Goal: Transaction & Acquisition: Book appointment/travel/reservation

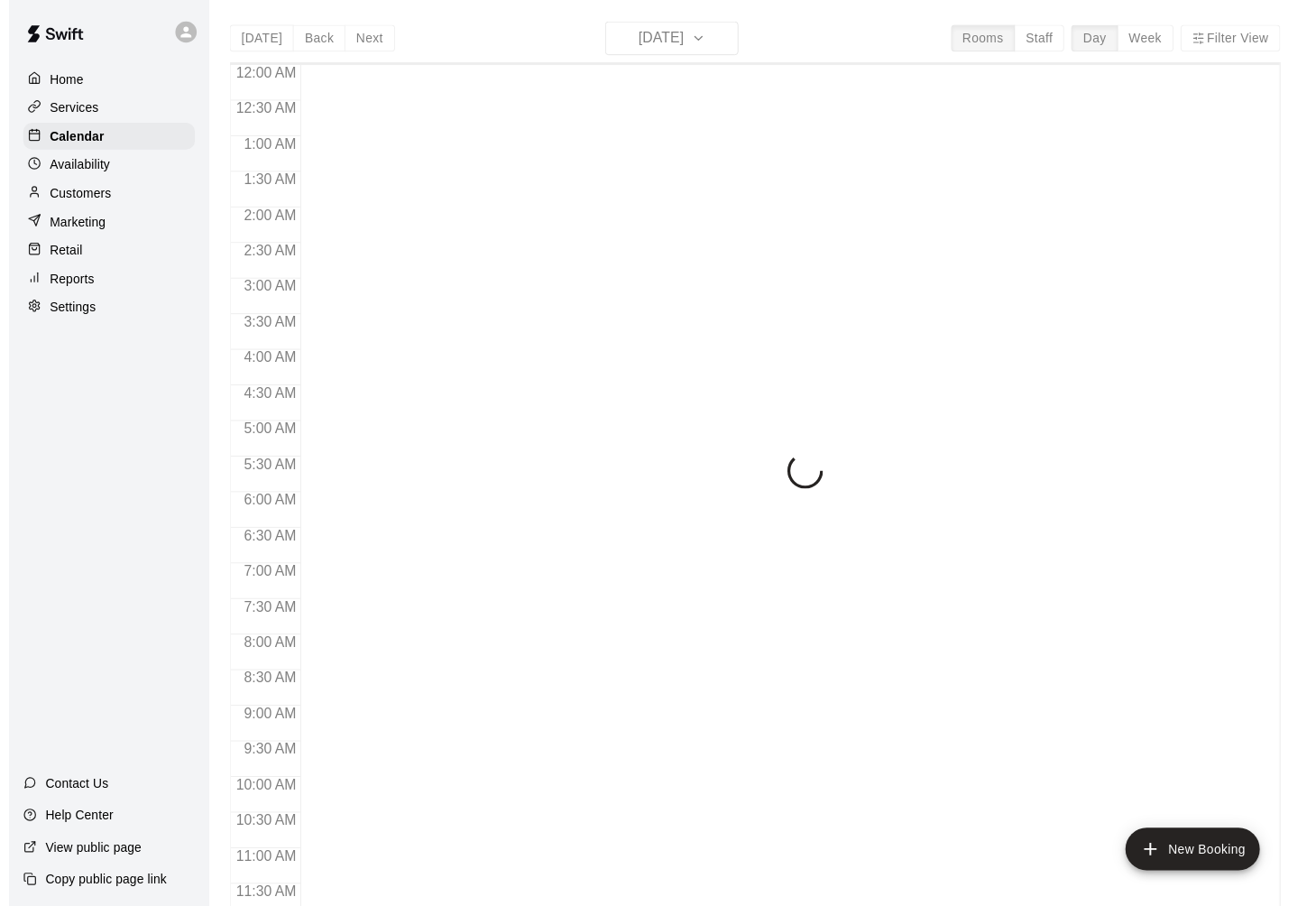
scroll to position [859, 0]
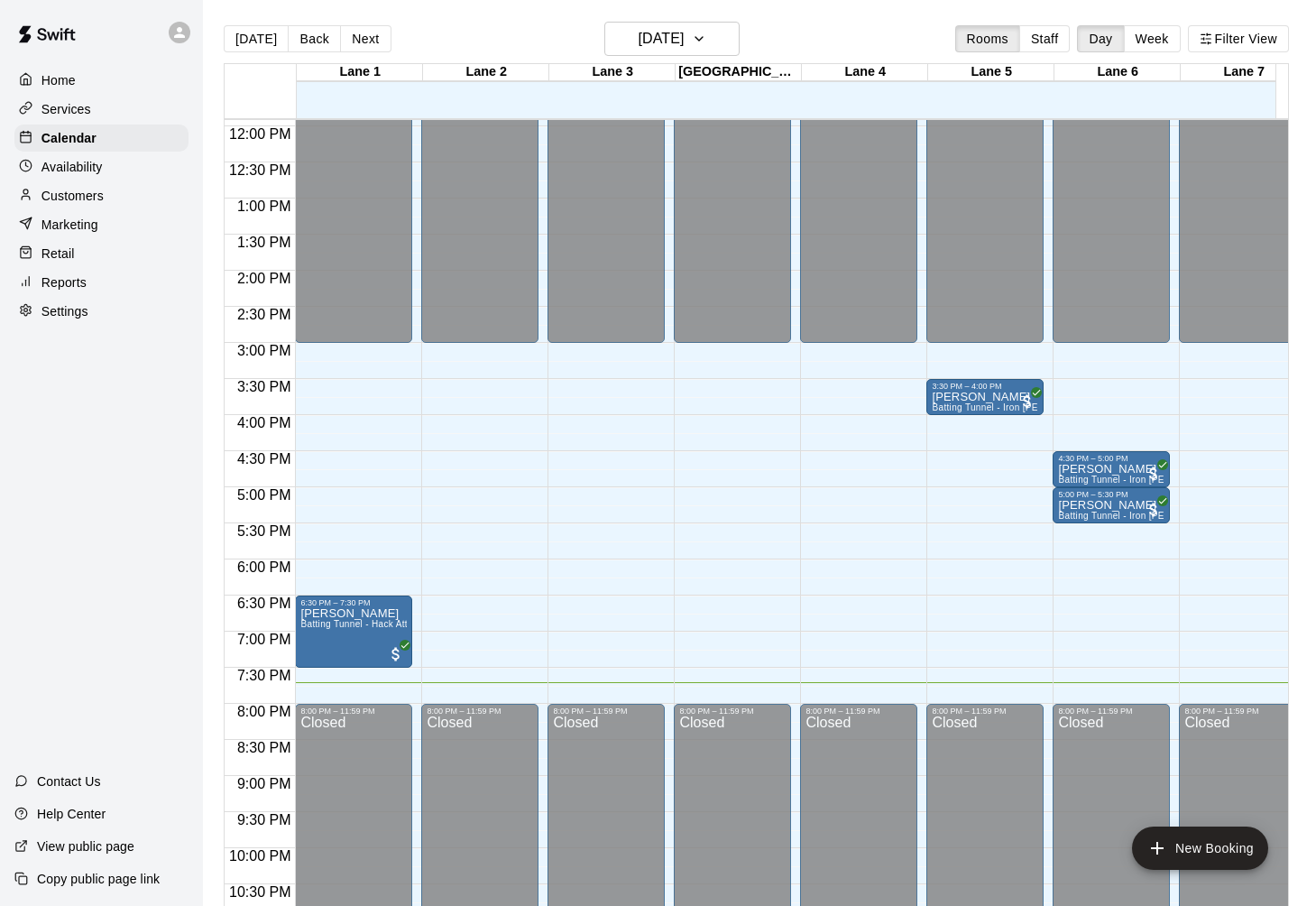
click at [123, 468] on div "Home Services Calendar Availability Customers Marketing Retail Reports Settings…" at bounding box center [101, 453] width 203 height 906
click at [100, 389] on div "Home Services Calendar Availability Customers Marketing Retail Reports Settings…" at bounding box center [101, 453] width 203 height 906
click at [446, 20] on main "[DATE] Back [DATE][DATE] Rooms Staff Day Week [GEOGRAPHIC_DATA] 1 [GEOGRAPHIC_D…" at bounding box center [759, 467] width 1113 height 935
click at [98, 445] on div "Home Services Calendar Availability Customers Marketing Retail Reports Settings…" at bounding box center [101, 453] width 203 height 906
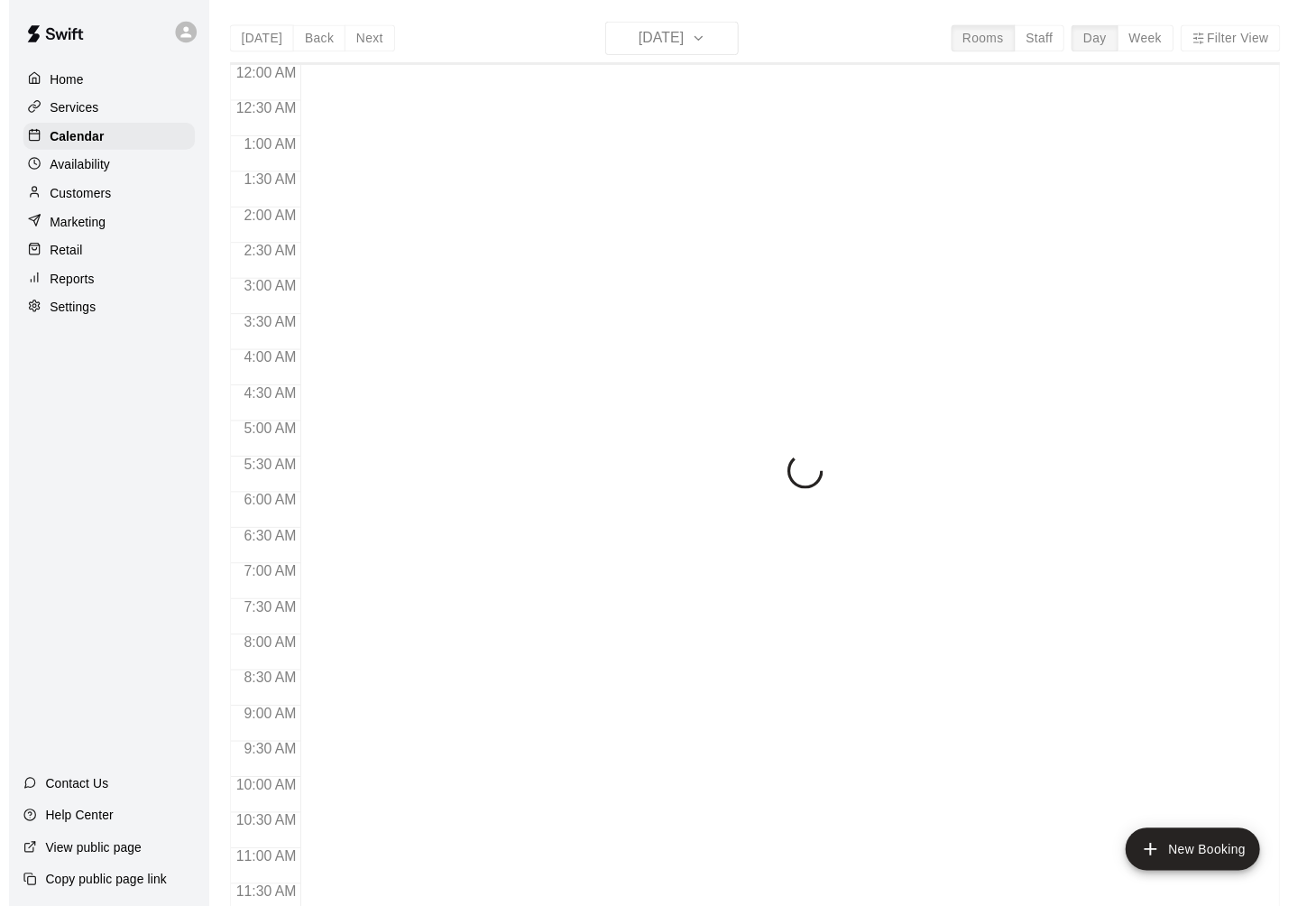
scroll to position [859, 0]
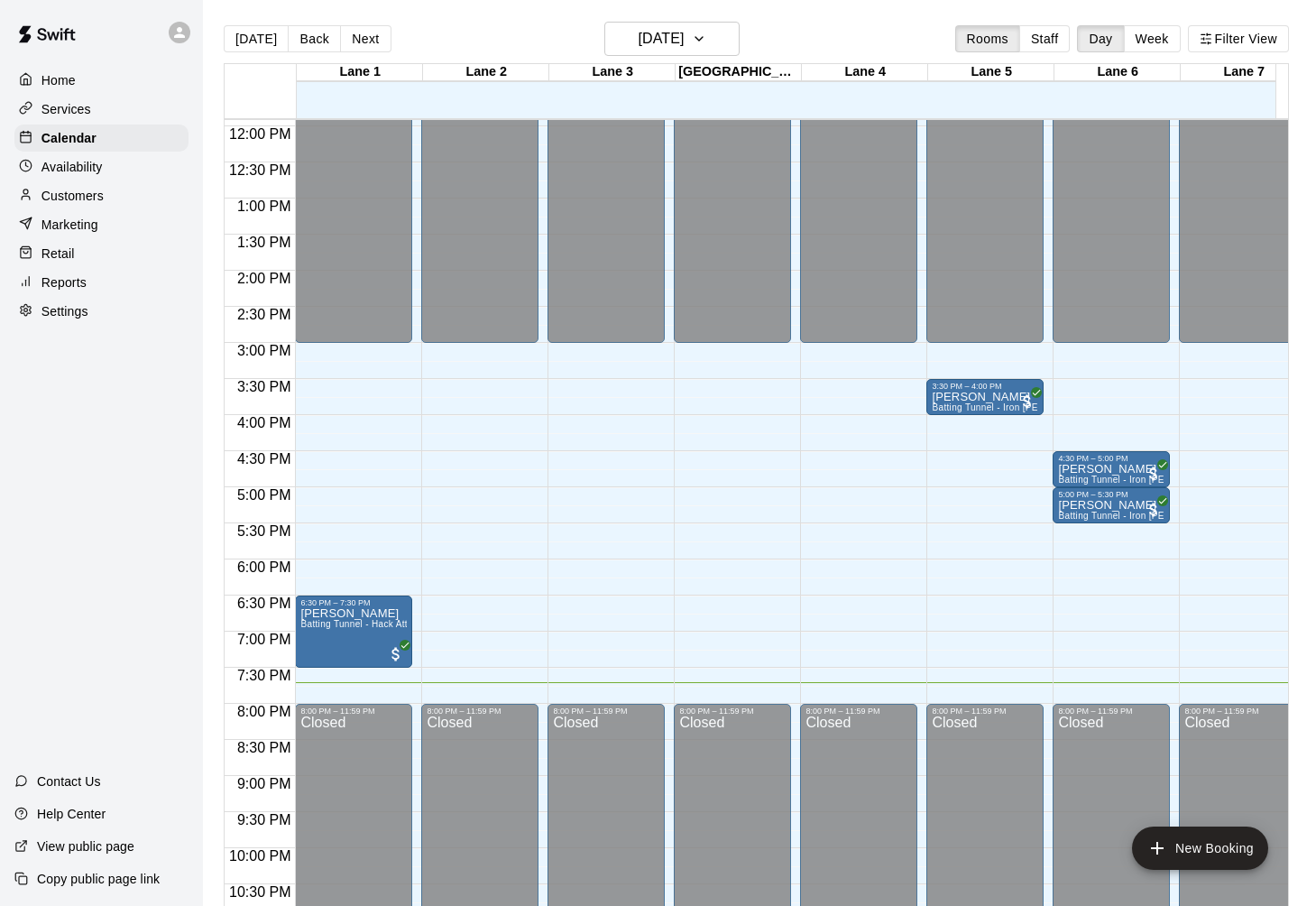
click at [99, 439] on div "Home Services Calendar Availability Customers Marketing Retail Reports Settings…" at bounding box center [101, 453] width 203 height 906
click at [86, 190] on p "Customers" at bounding box center [73, 196] width 62 height 18
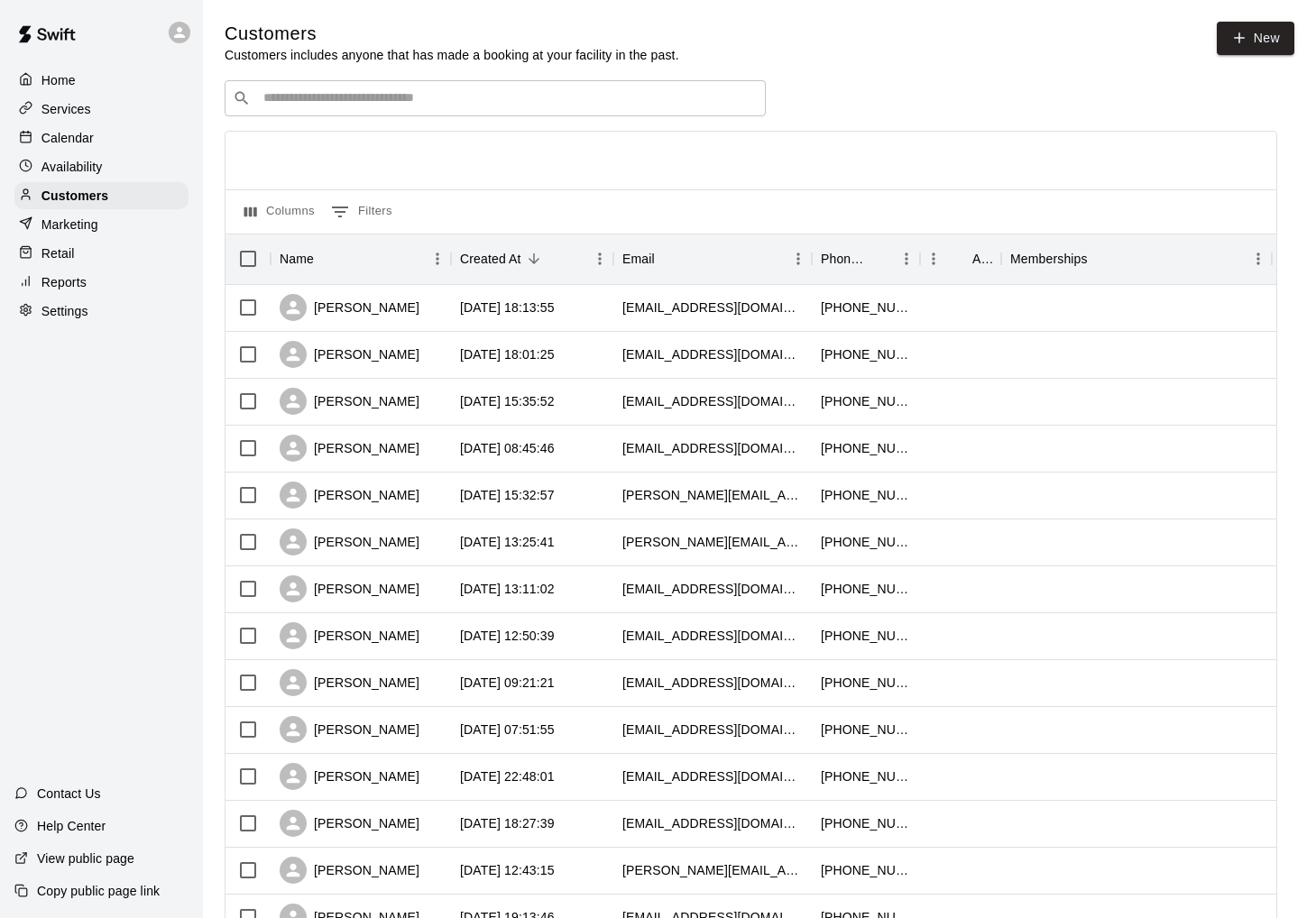
click at [79, 459] on div "Home Services Calendar Availability Customers Marketing Retail Reports Settings…" at bounding box center [101, 459] width 203 height 918
click at [1246, 44] on icon at bounding box center [1239, 37] width 16 height 16
select select "**"
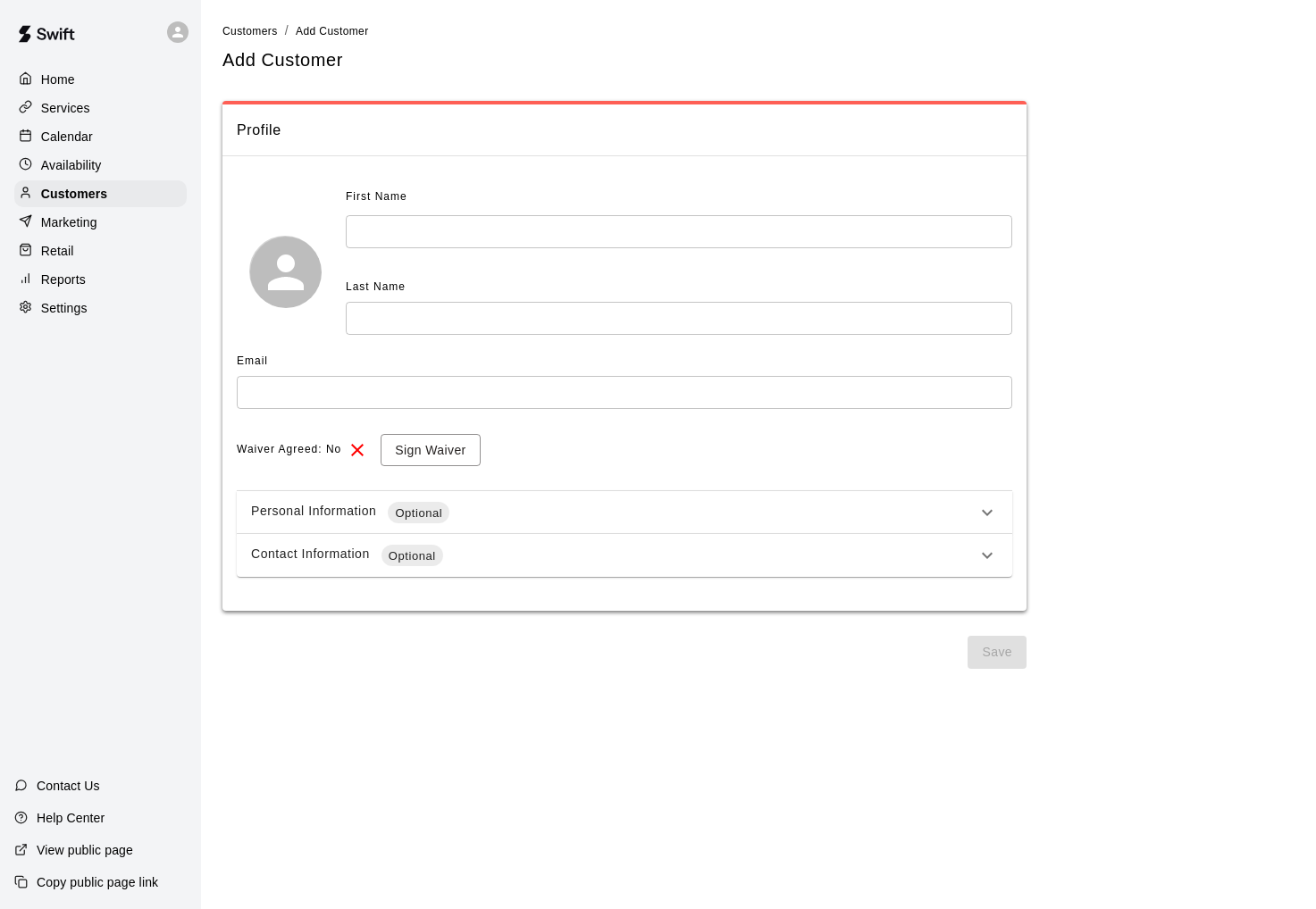
drag, startPoint x: 690, startPoint y: 645, endPoint x: 702, endPoint y: 627, distance: 21.6
click at [690, 645] on div "Save" at bounding box center [624, 653] width 804 height 33
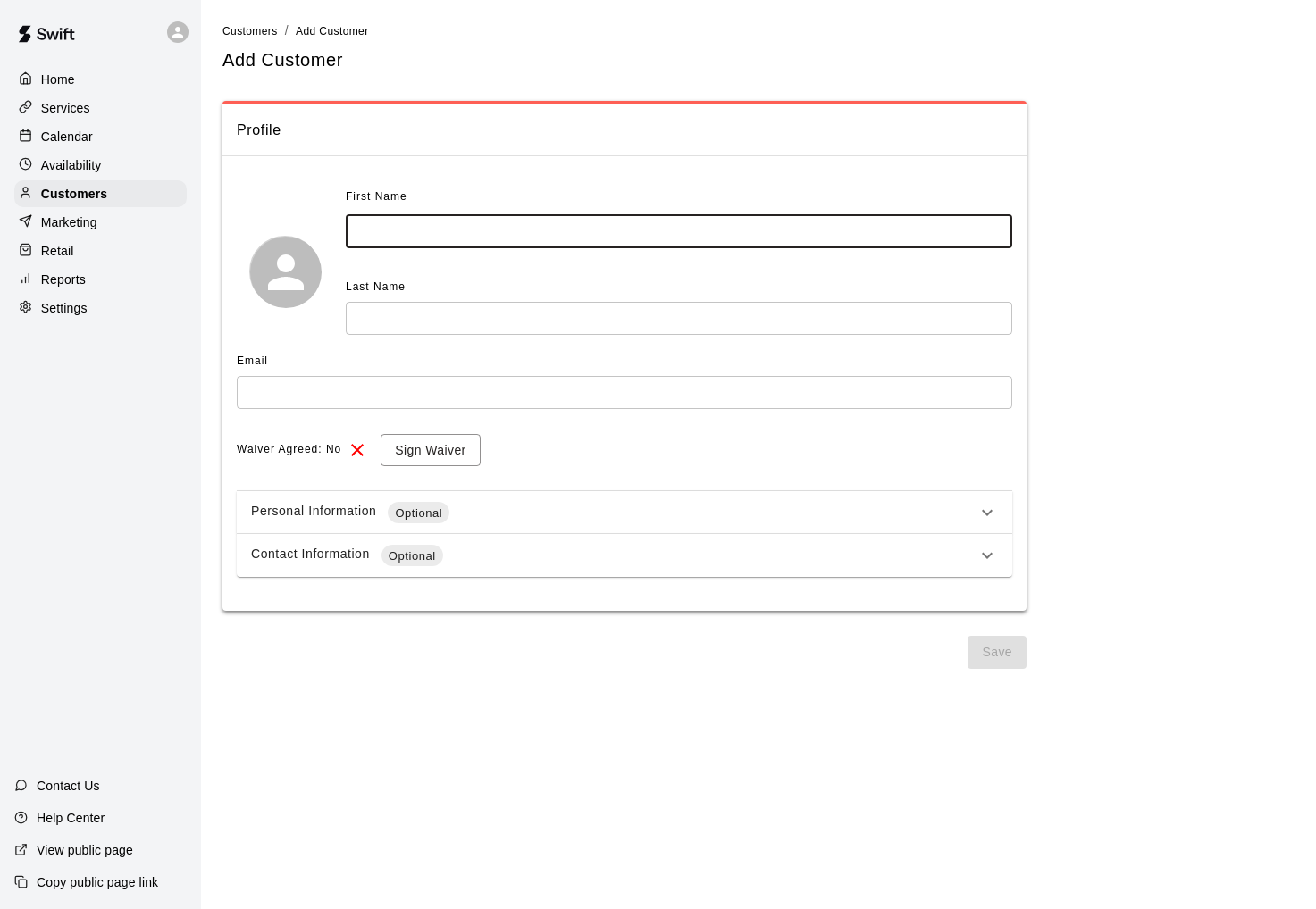
click at [396, 243] on input "text" at bounding box center [679, 232] width 667 height 33
type input "*****"
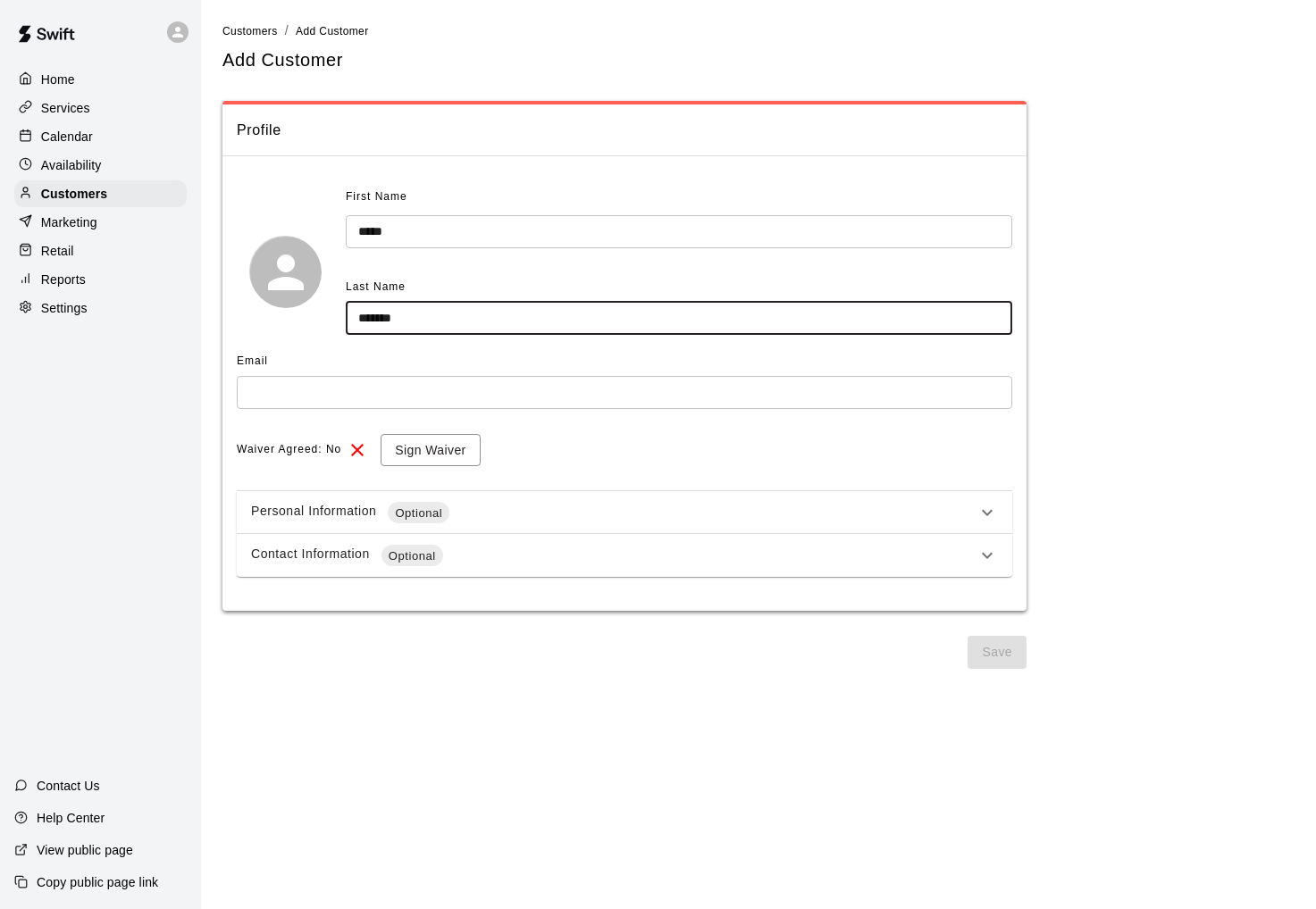
type input "*******"
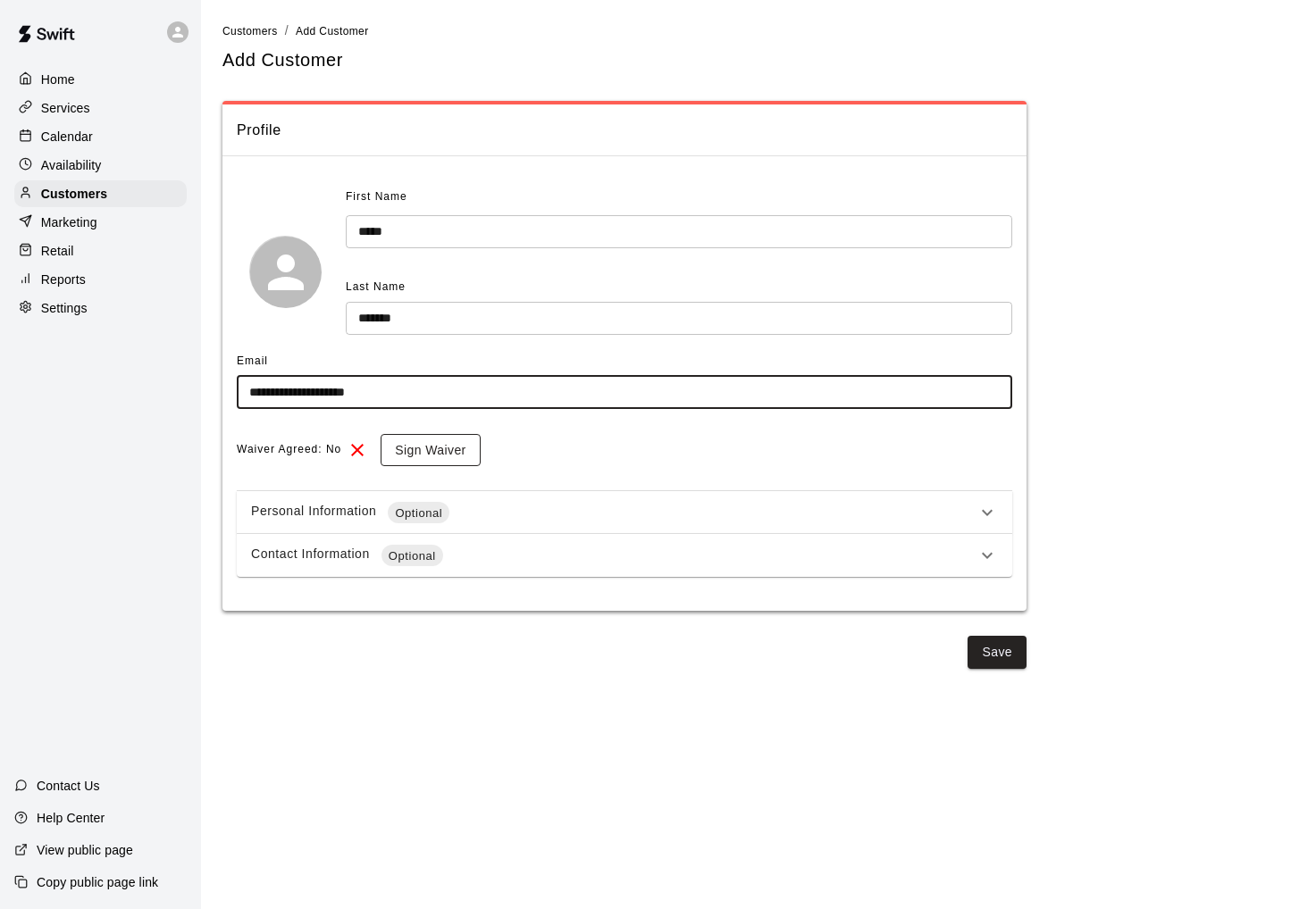
type input "**********"
click at [412, 439] on button "Sign Waiver" at bounding box center [431, 451] width 100 height 33
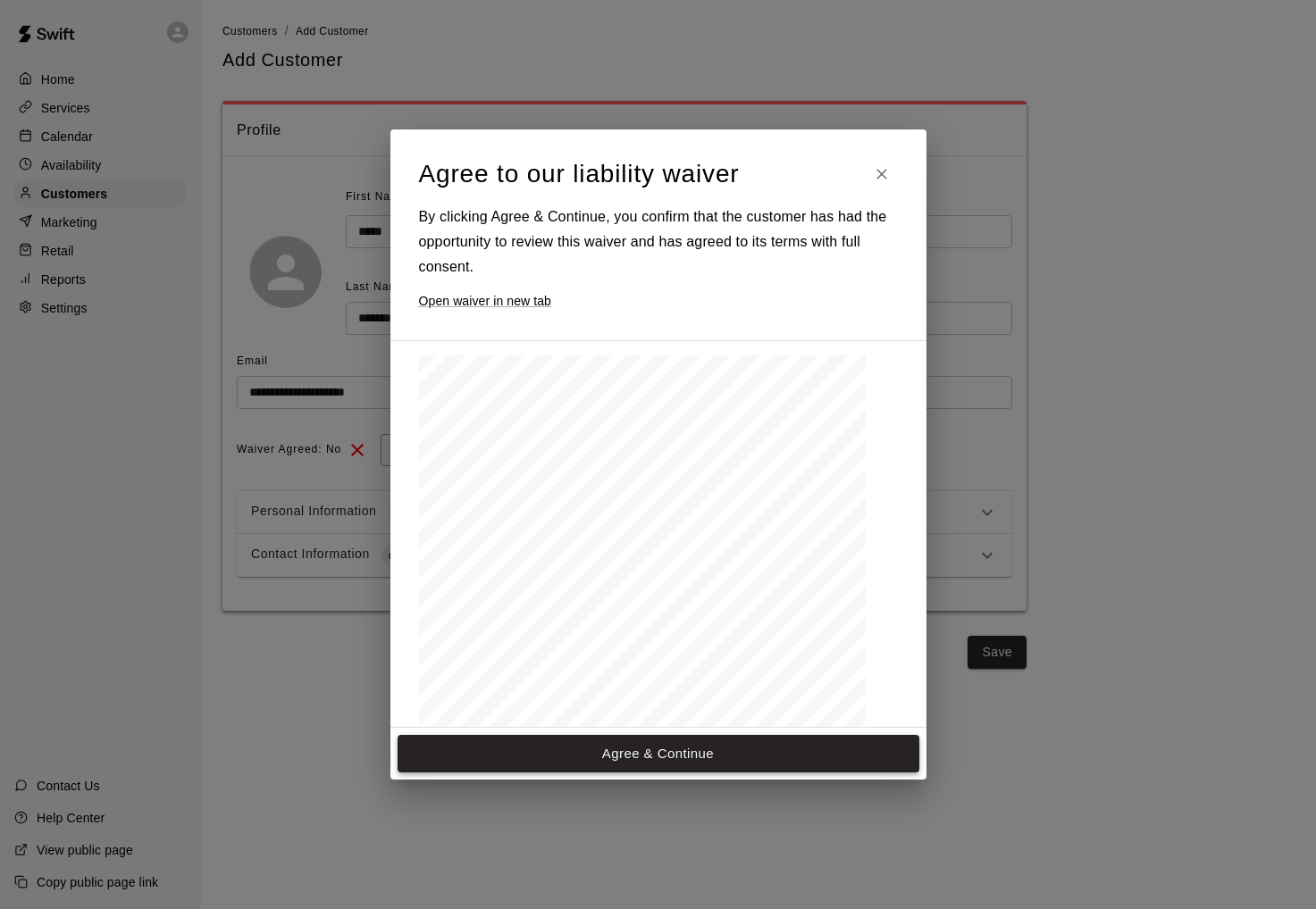
click at [646, 751] on button "Agree & Continue" at bounding box center [658, 753] width 522 height 38
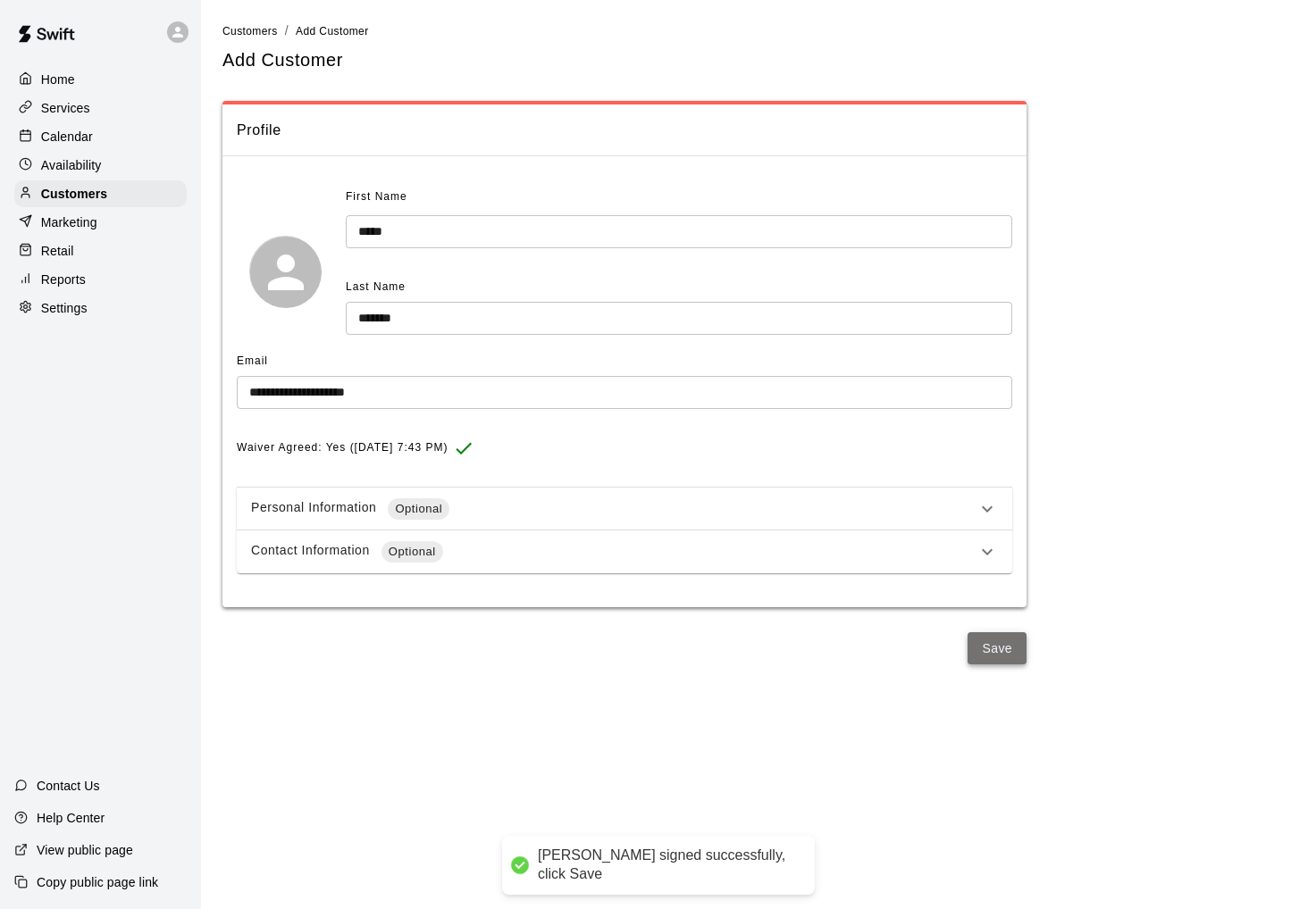
click at [986, 642] on button "Save" at bounding box center [997, 649] width 59 height 33
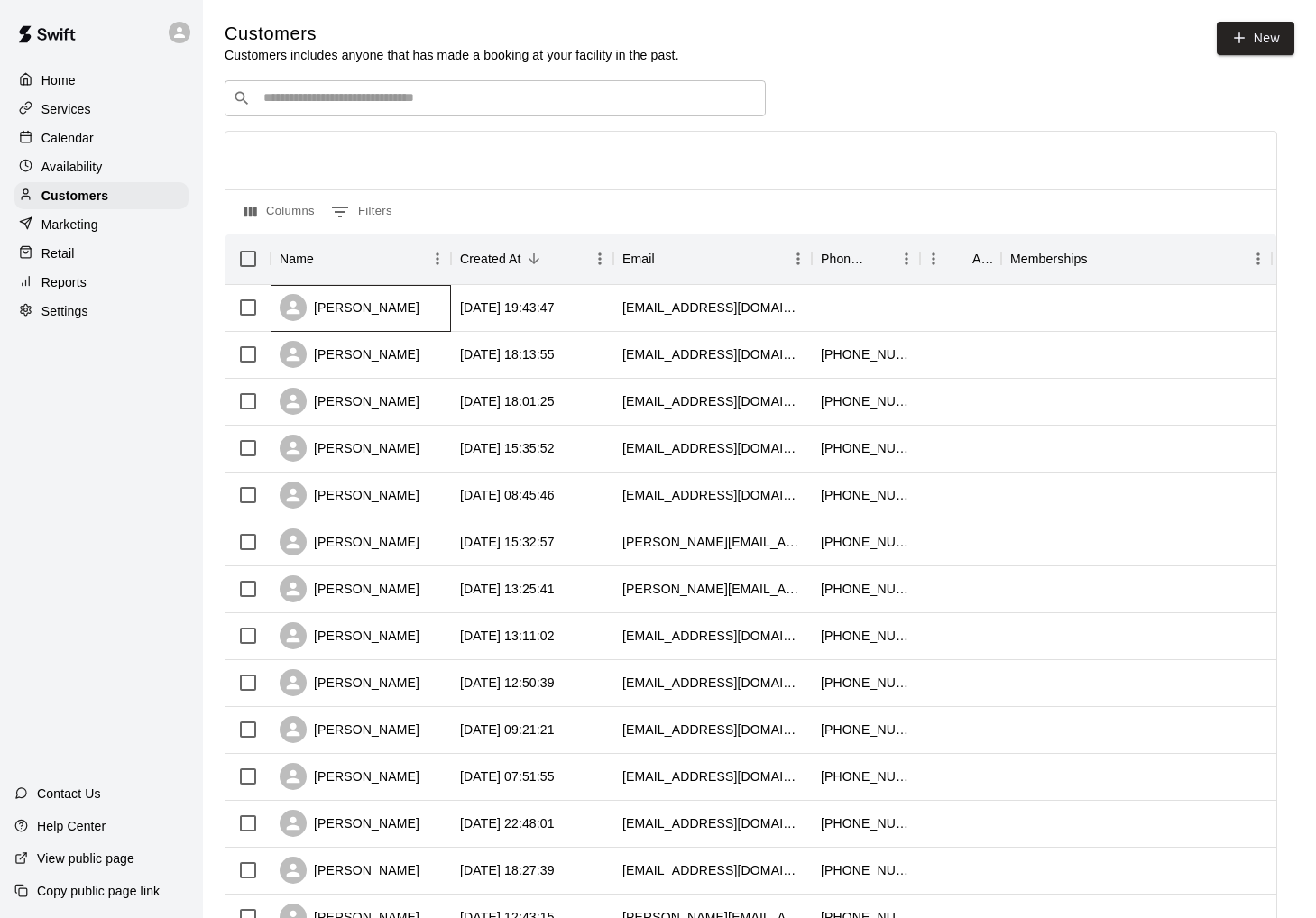
click at [372, 314] on div "Louie Gerrero" at bounding box center [349, 307] width 140 height 27
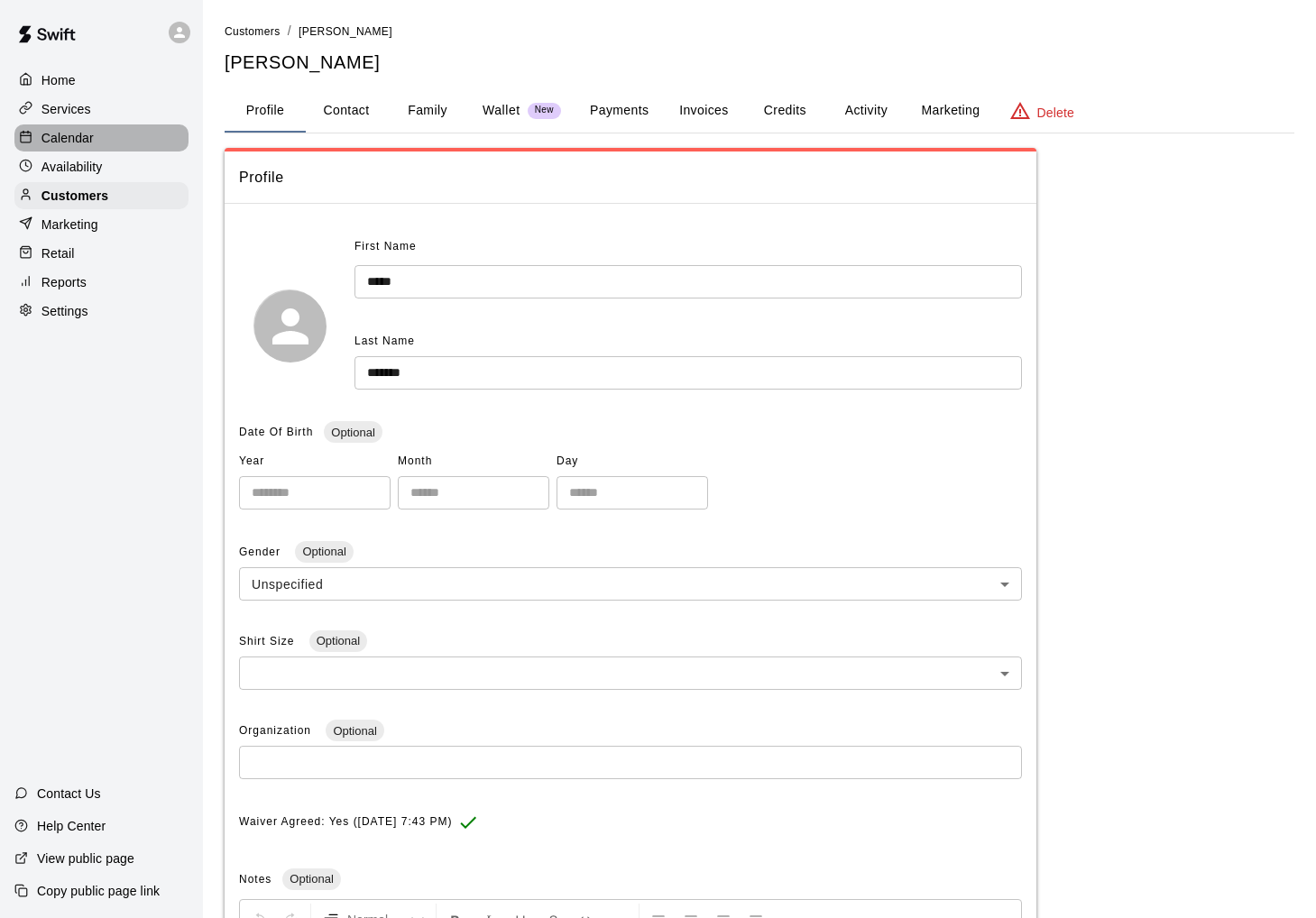
click at [63, 140] on p "Calendar" at bounding box center [68, 138] width 52 height 18
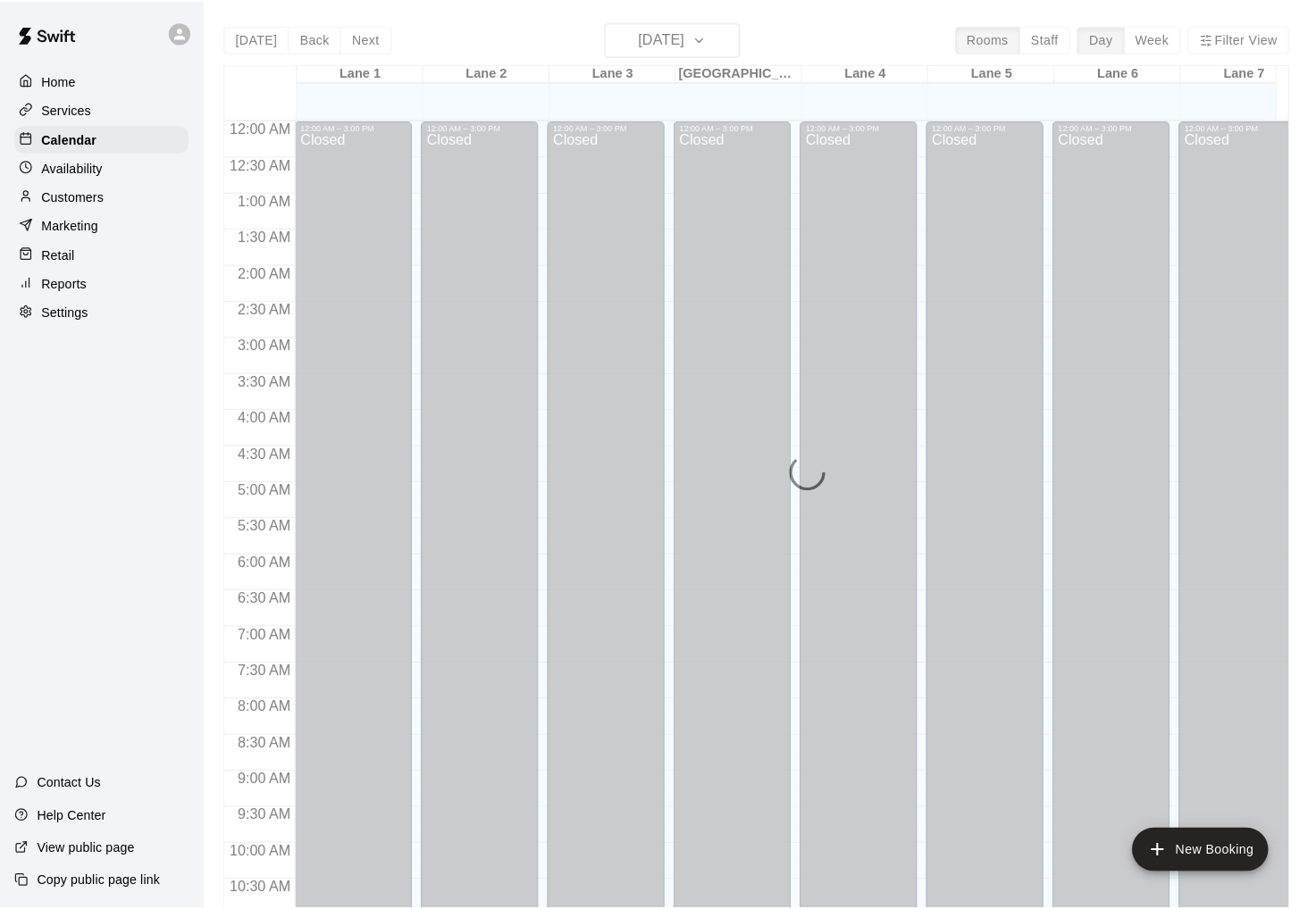
scroll to position [851, 0]
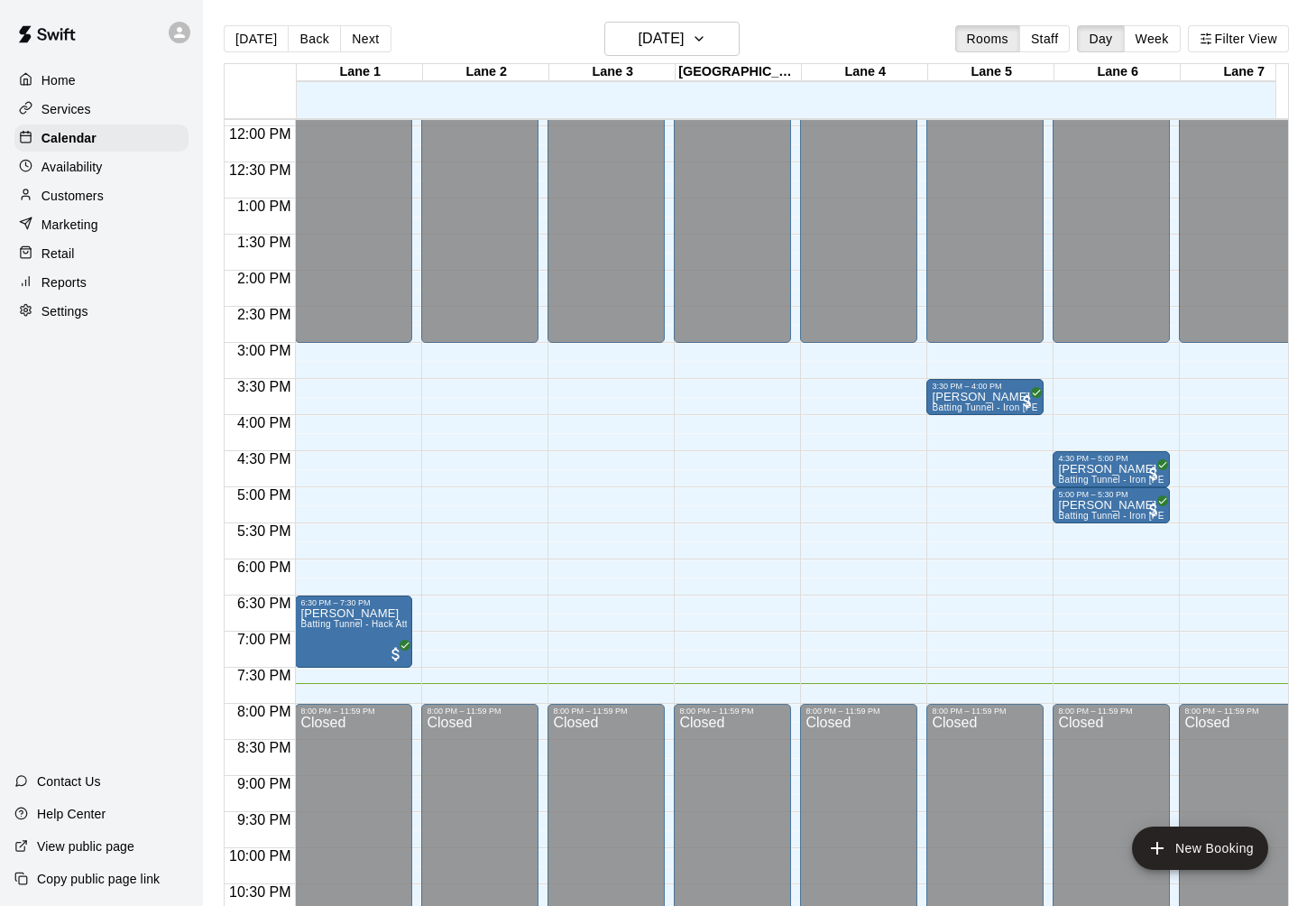
click at [517, 636] on div "12:00 AM – 3:00 PM Closed 8:00 PM – 11:59 PM Closed" at bounding box center [480, 126] width 117 height 1732
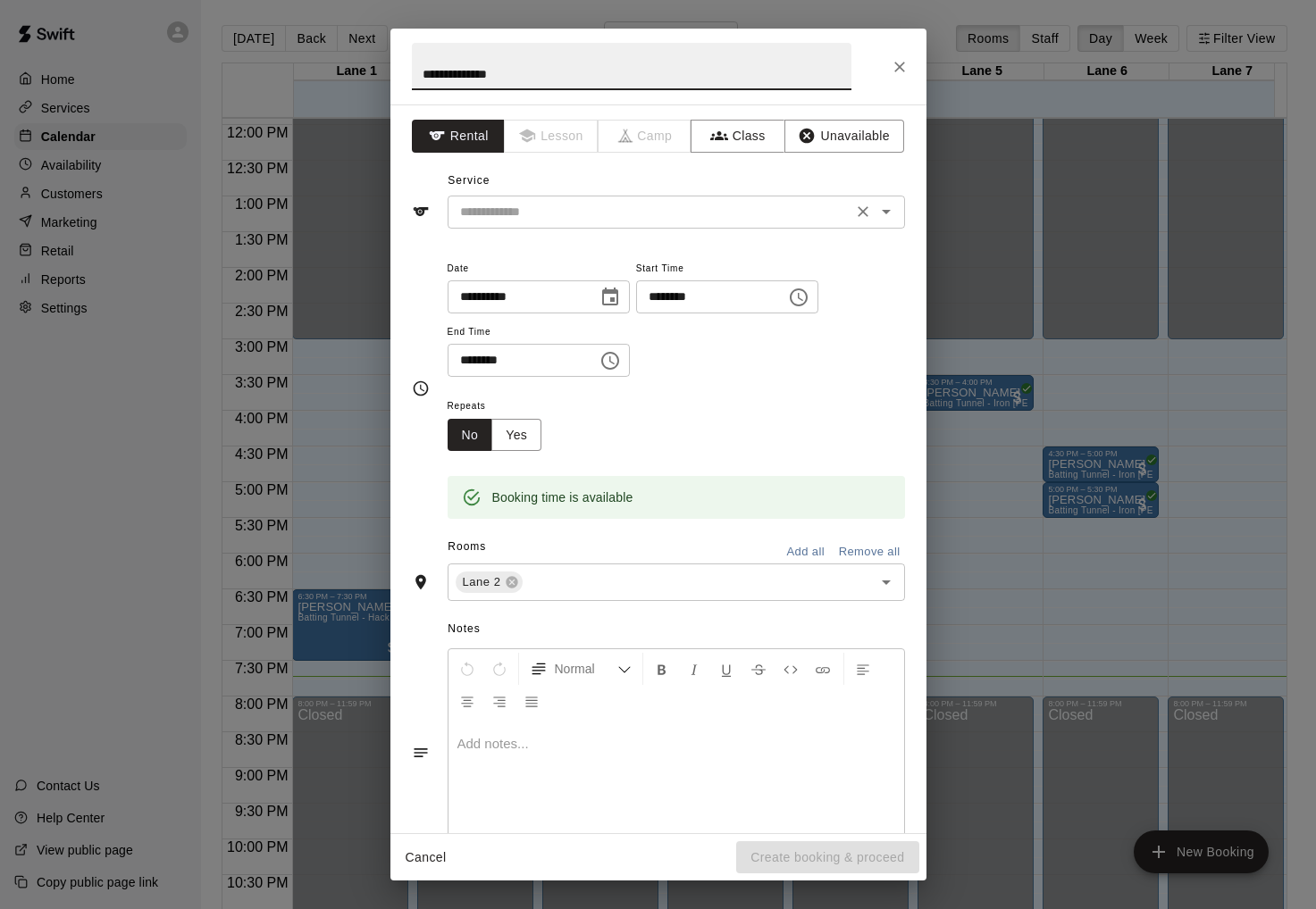
type input "**********"
click at [692, 214] on input "text" at bounding box center [649, 212] width 394 height 22
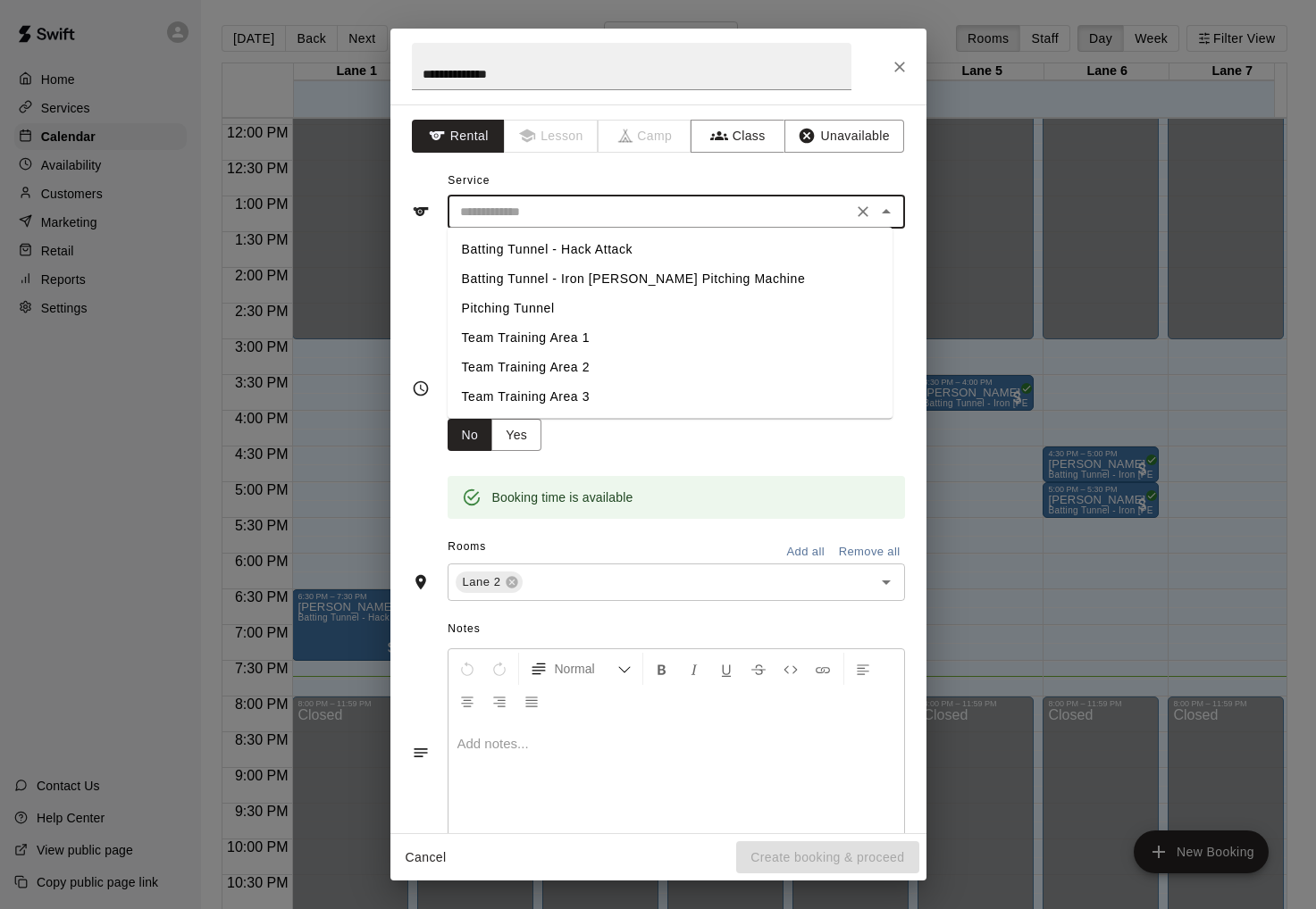
click at [661, 247] on li "Batting Tunnel - Hack Attack" at bounding box center [670, 250] width 445 height 30
type input "**********"
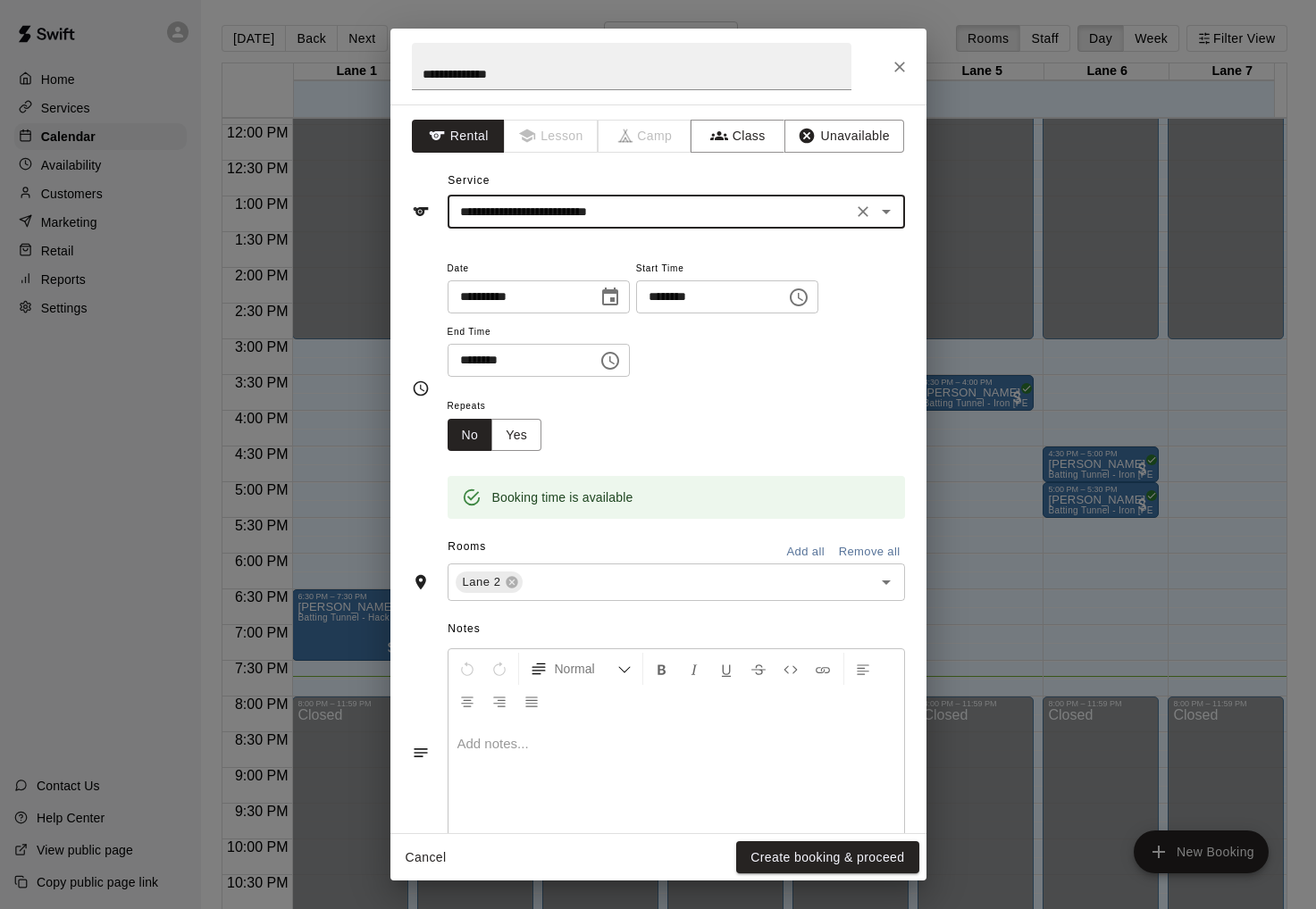
click at [621, 360] on icon "Choose time, selected time is 7:30 PM" at bounding box center [610, 360] width 21 height 21
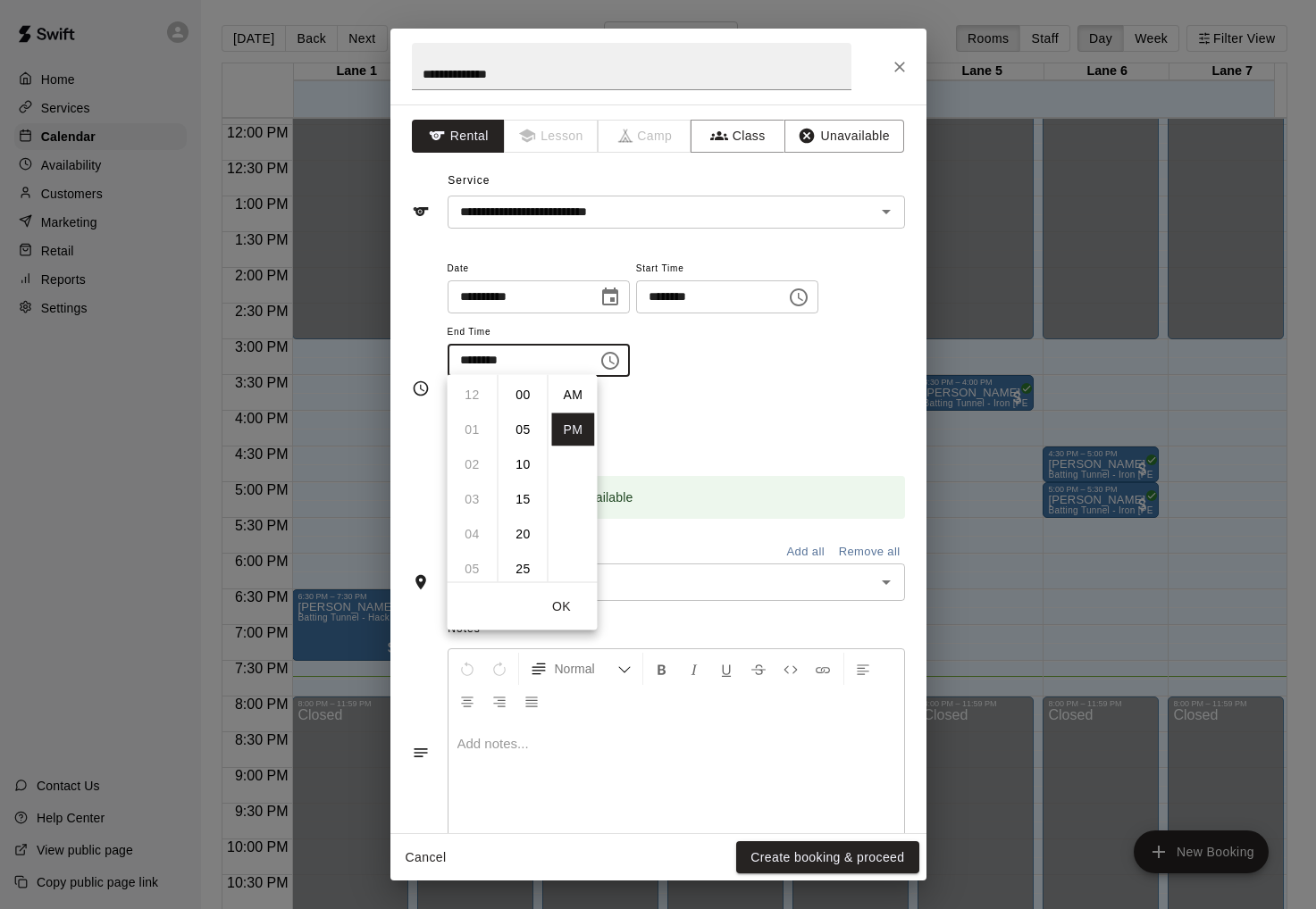
scroll to position [32, 0]
click at [482, 424] on li "08" at bounding box center [472, 431] width 43 height 33
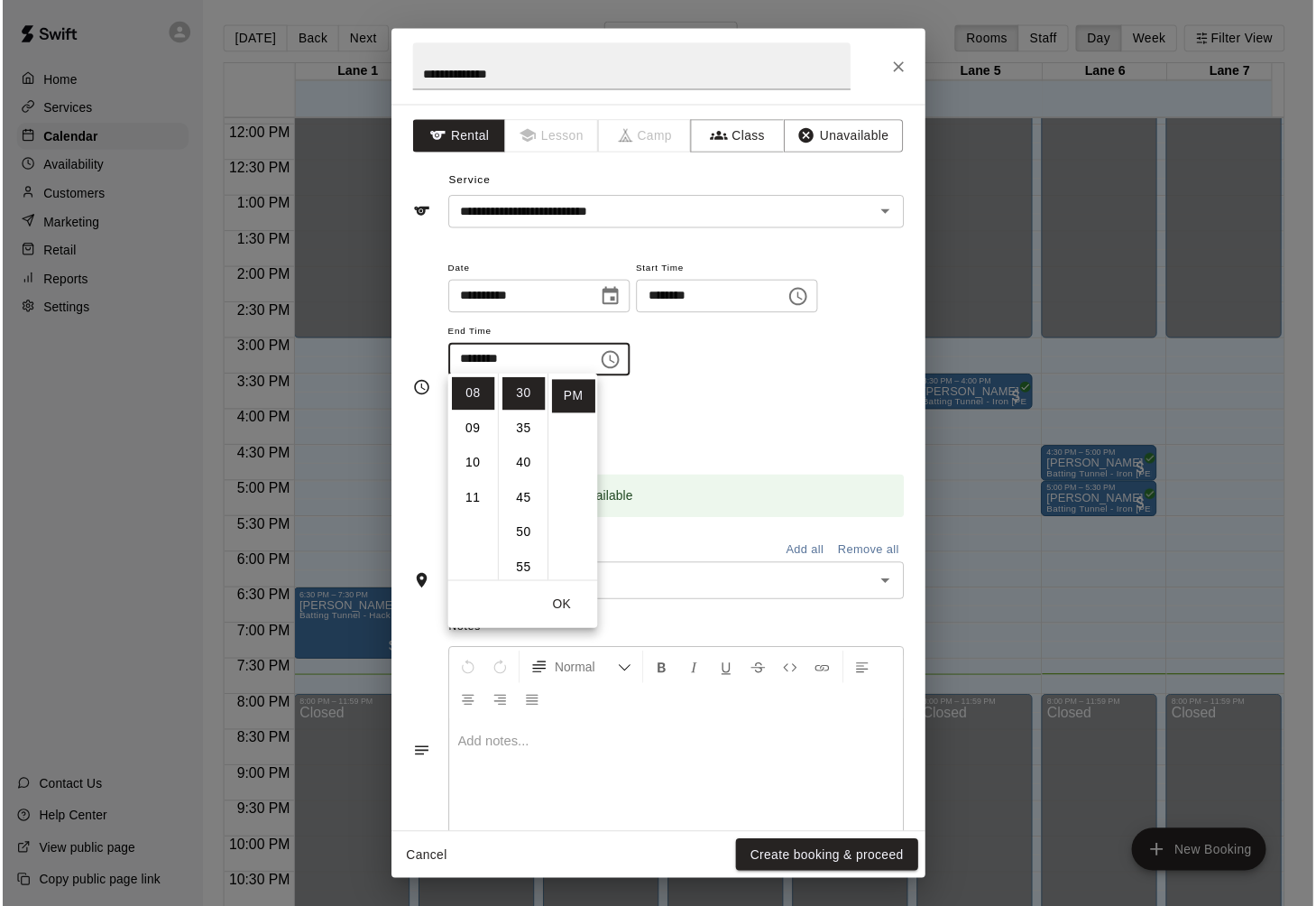
scroll to position [0, 0]
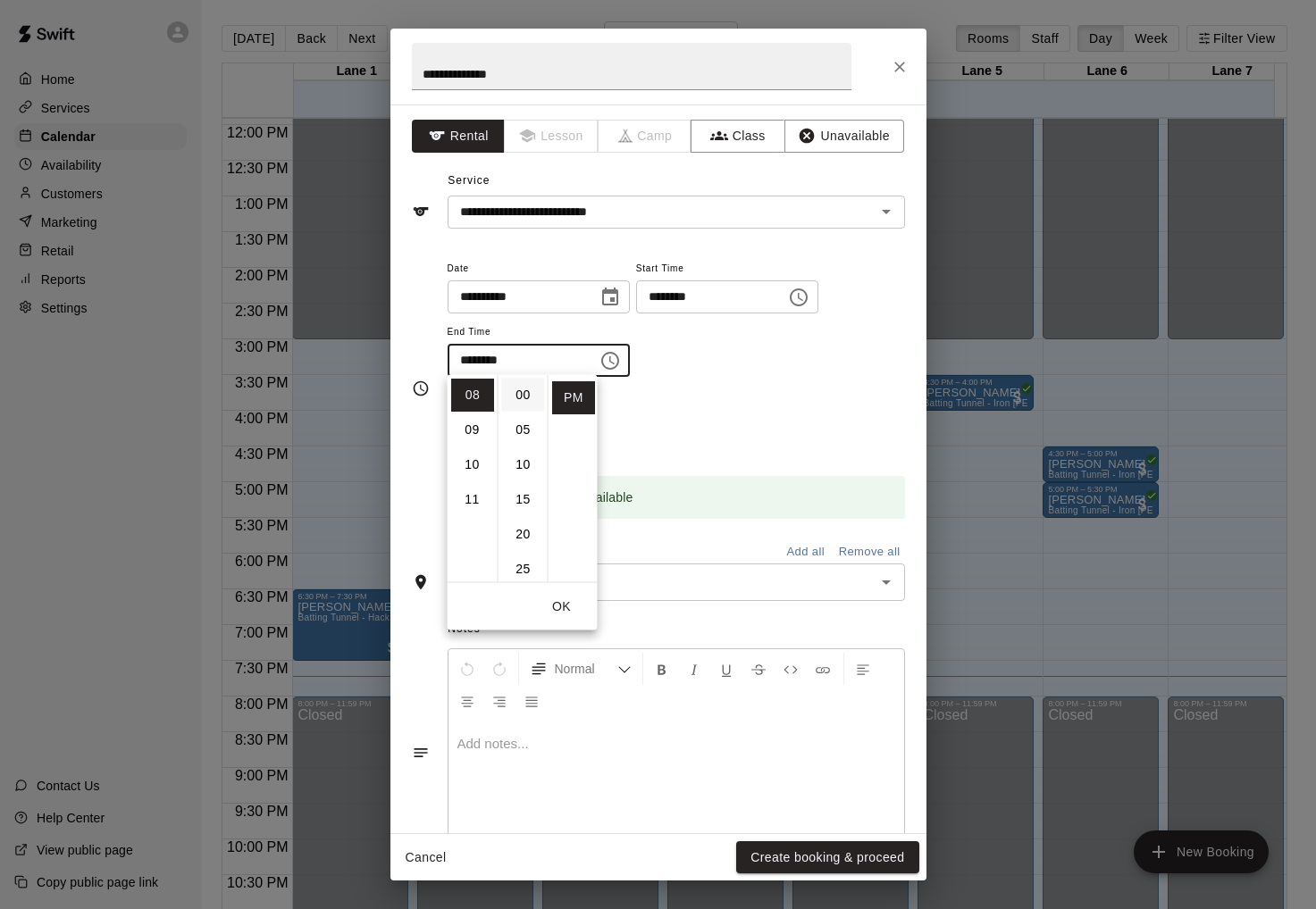
click at [522, 398] on li "00" at bounding box center [524, 395] width 43 height 33
type input "********"
click at [720, 386] on div "**********" at bounding box center [676, 326] width 457 height 138
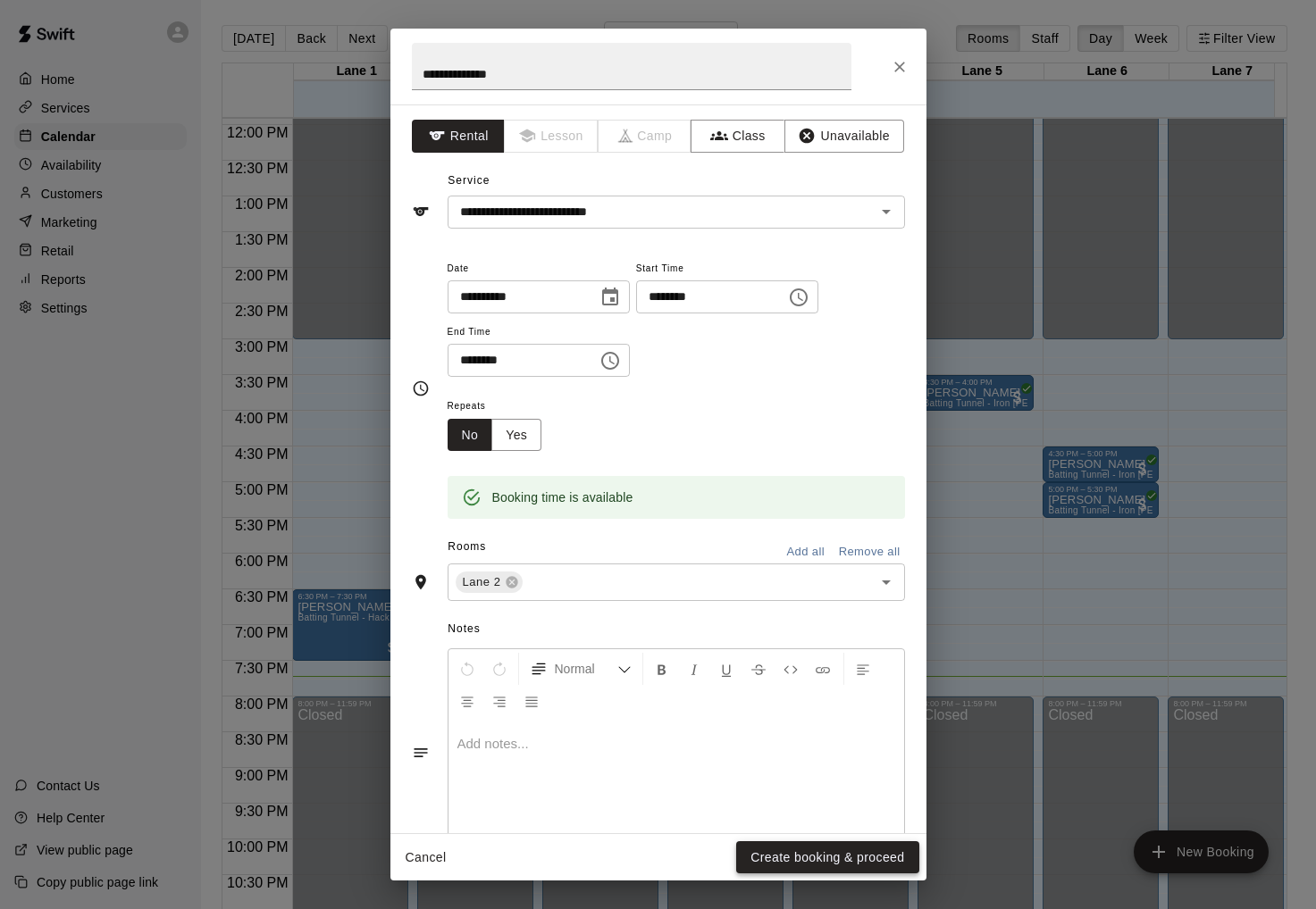
click at [824, 866] on button "Create booking & proceed" at bounding box center [827, 858] width 183 height 33
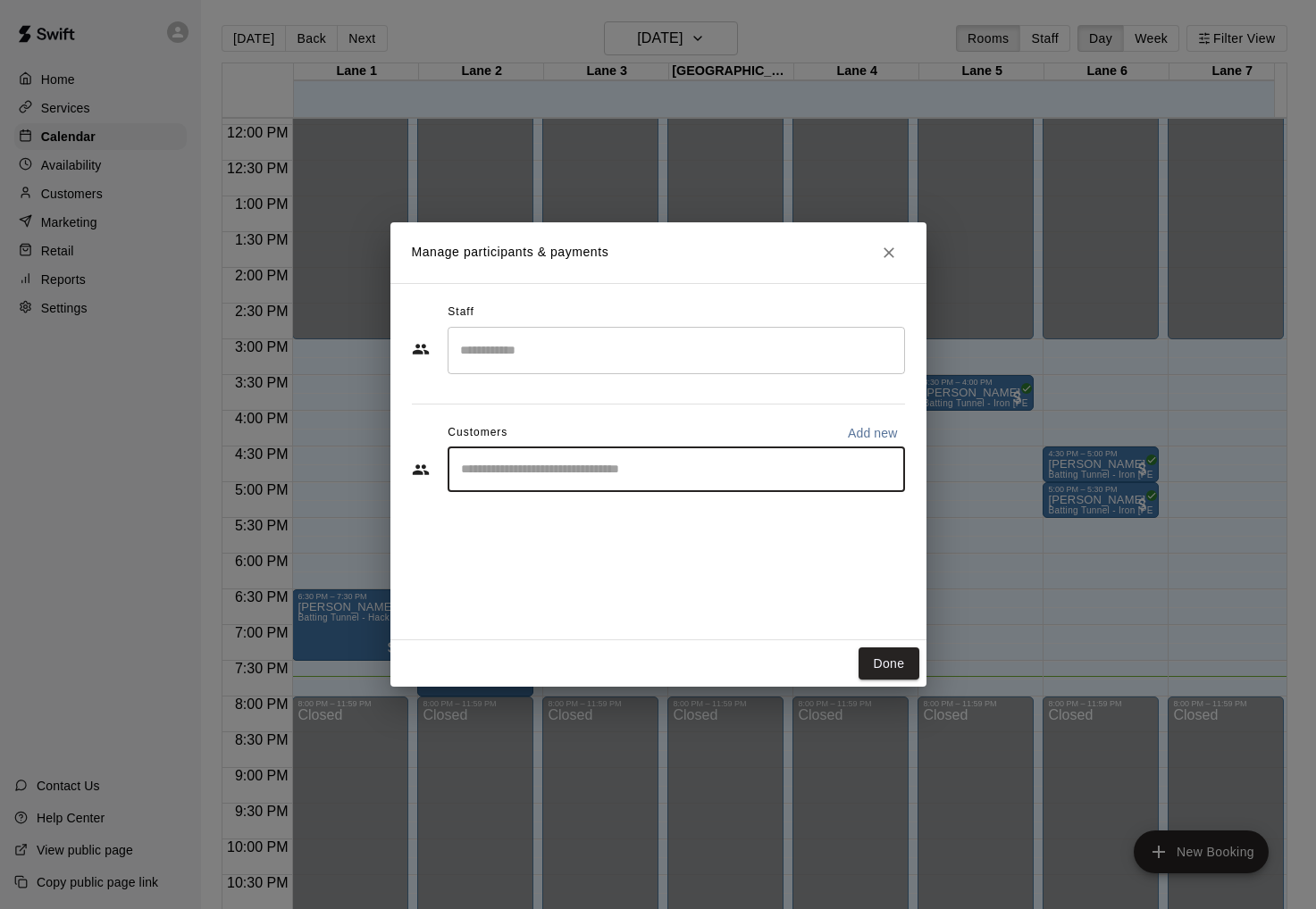
click at [575, 477] on input "Start typing to search customers..." at bounding box center [676, 469] width 442 height 18
type input "***"
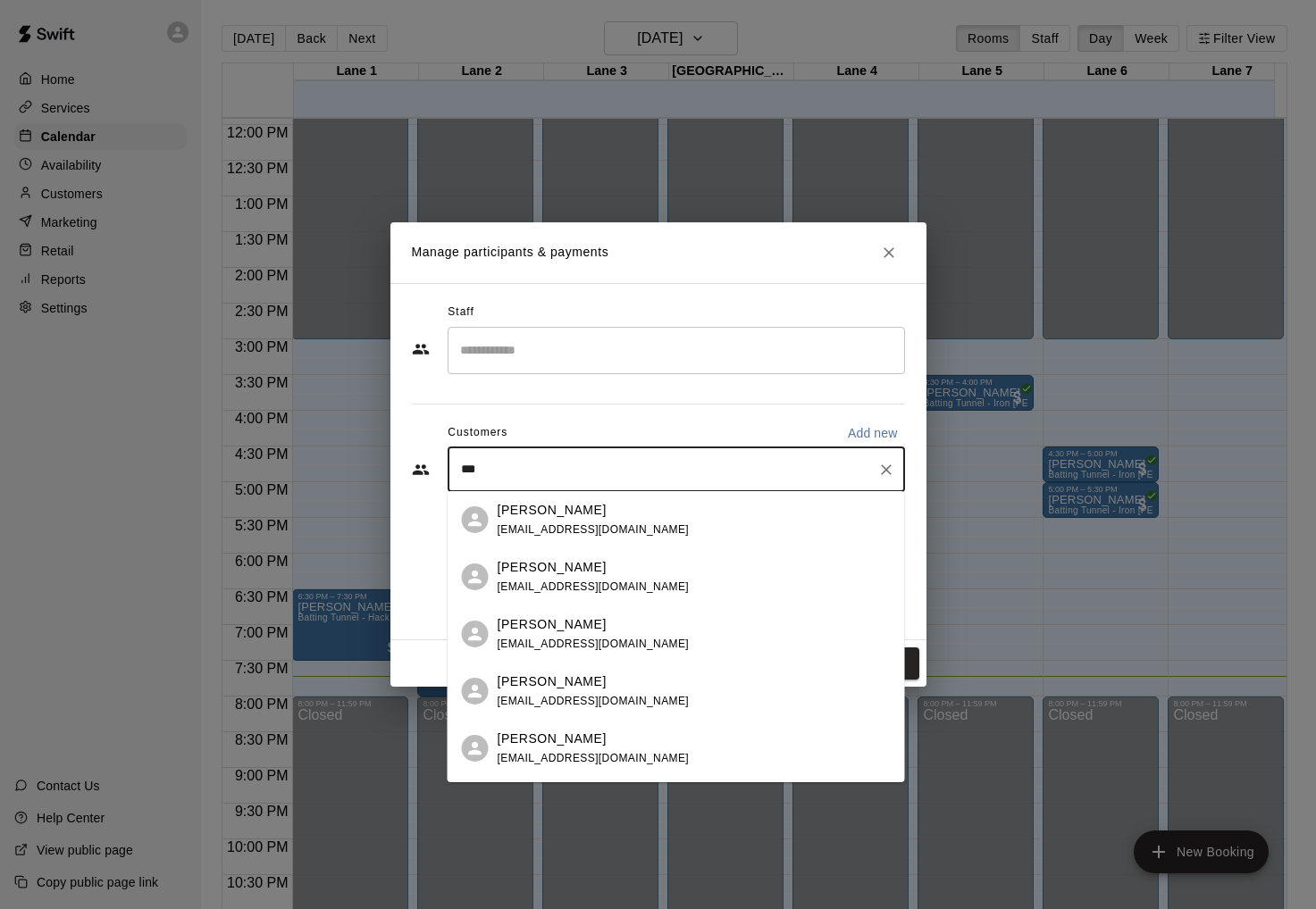
click at [588, 535] on span "lguerrer027@yahoo.com" at bounding box center [594, 530] width 192 height 13
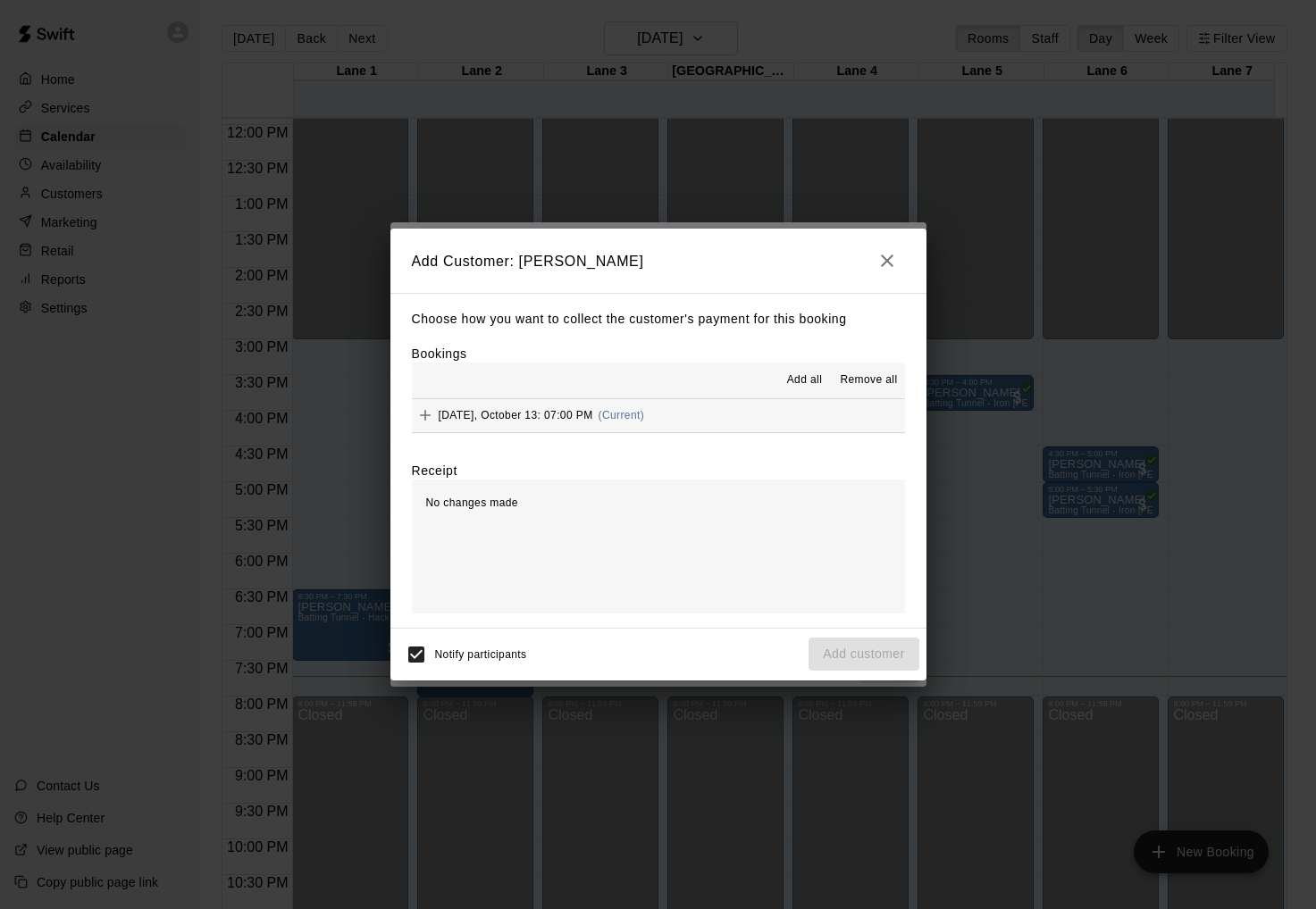
click at [792, 382] on span "Add all" at bounding box center [805, 380] width 36 height 18
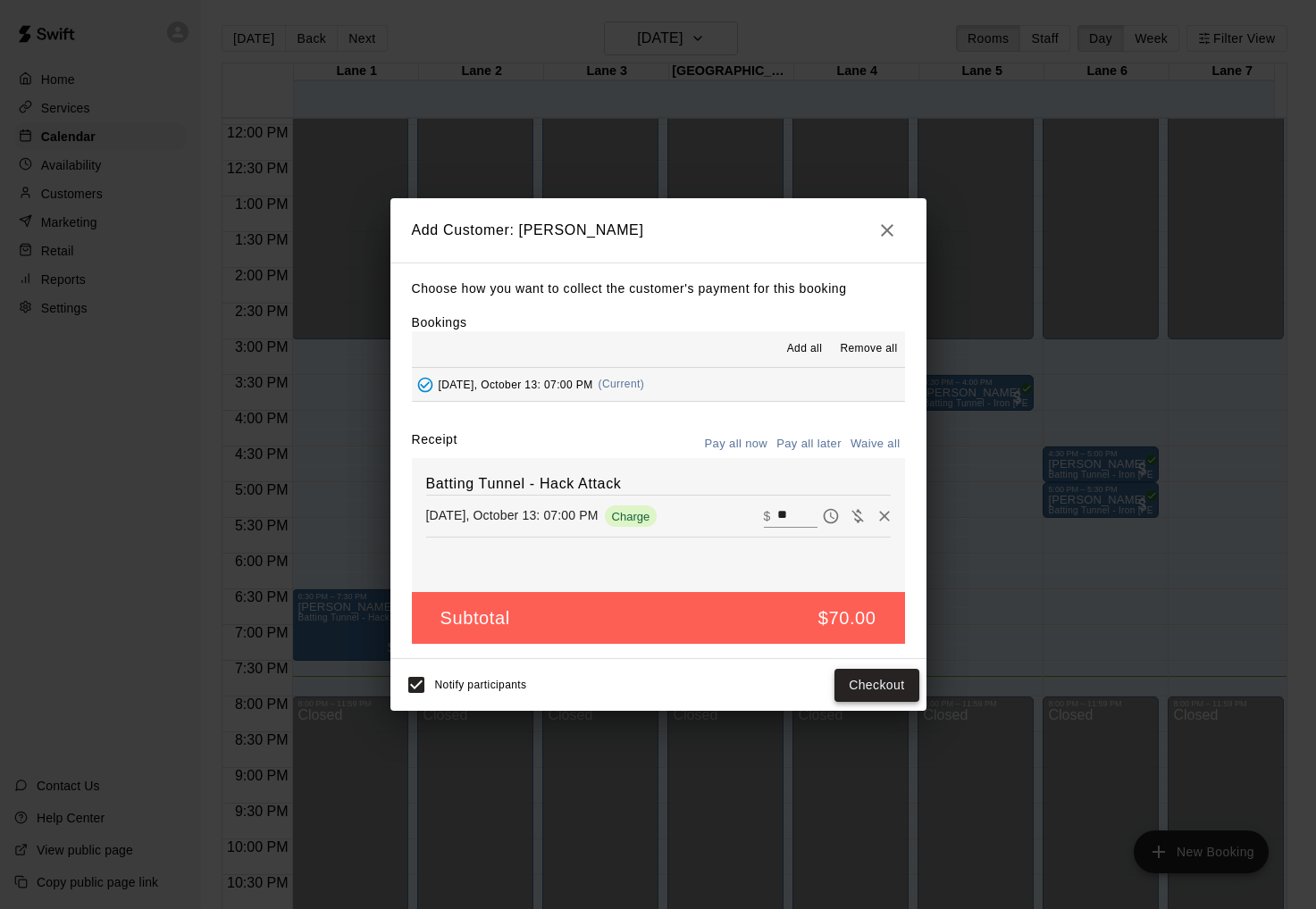
click at [874, 689] on button "Checkout" at bounding box center [876, 686] width 84 height 33
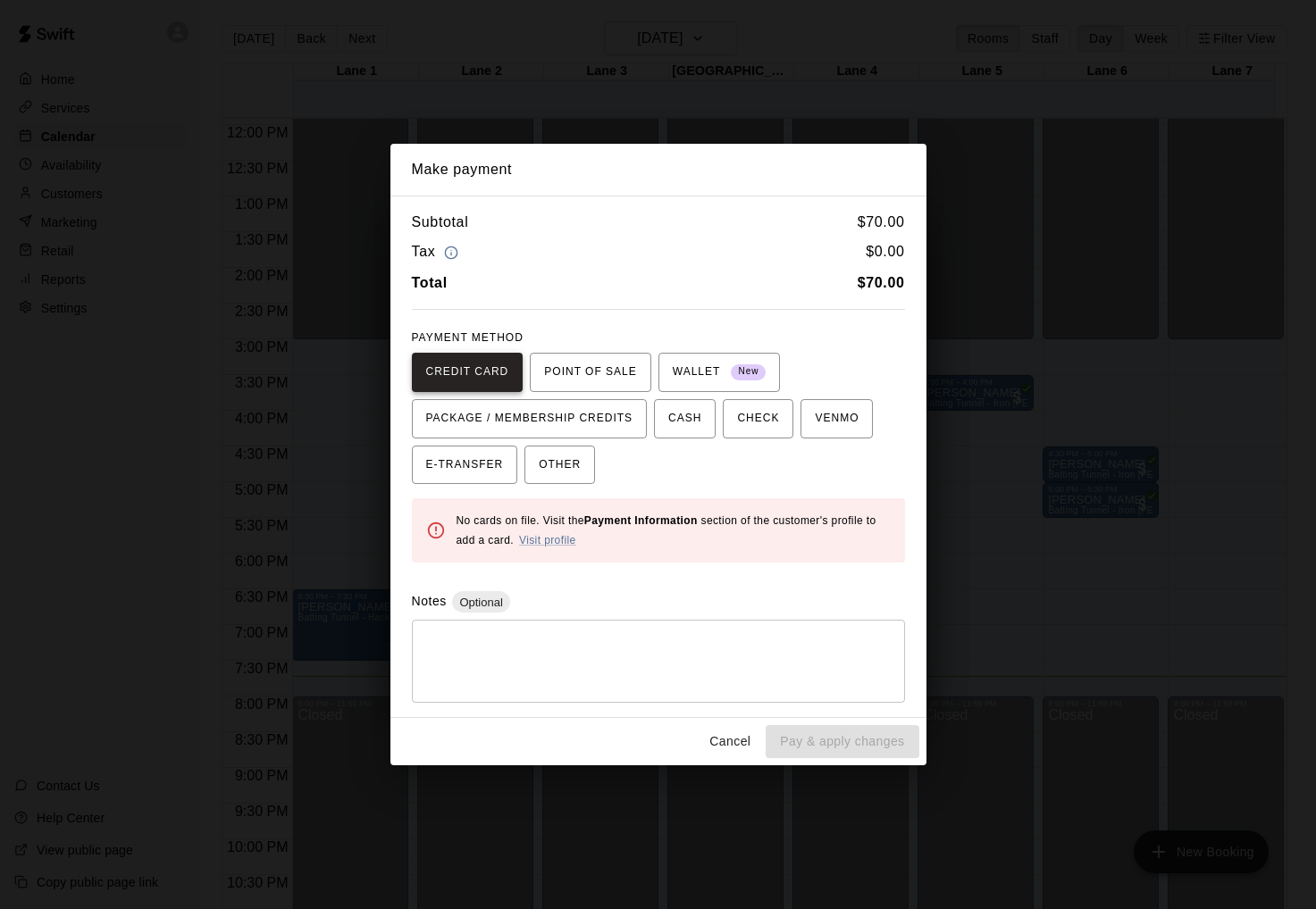
click at [456, 378] on span "CREDIT CARD" at bounding box center [468, 372] width 83 height 29
click at [459, 385] on span "CREDIT CARD" at bounding box center [468, 372] width 83 height 29
click at [579, 373] on span "POINT OF SALE" at bounding box center [590, 372] width 92 height 29
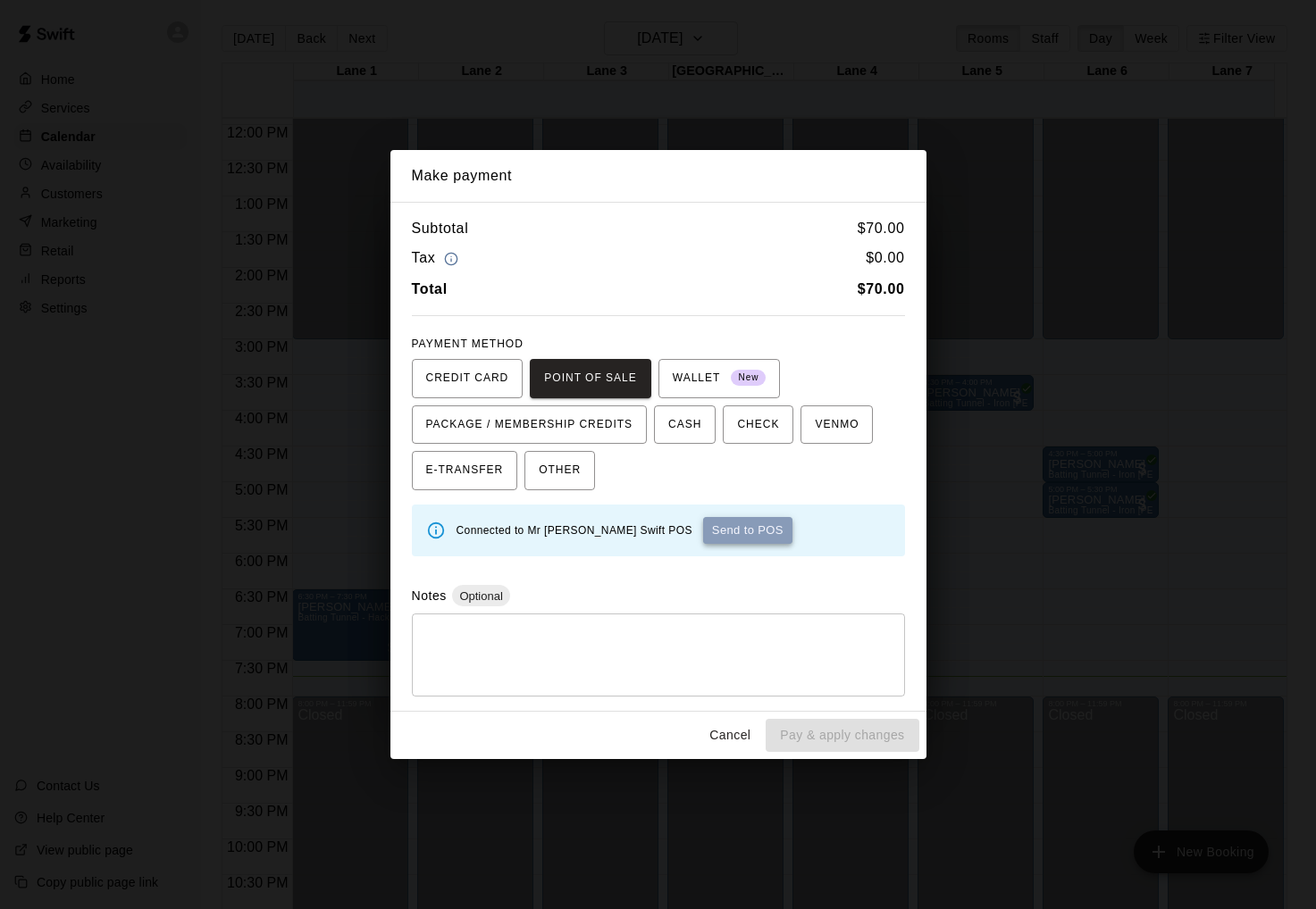
click at [725, 534] on button "Send to POS" at bounding box center [748, 530] width 89 height 27
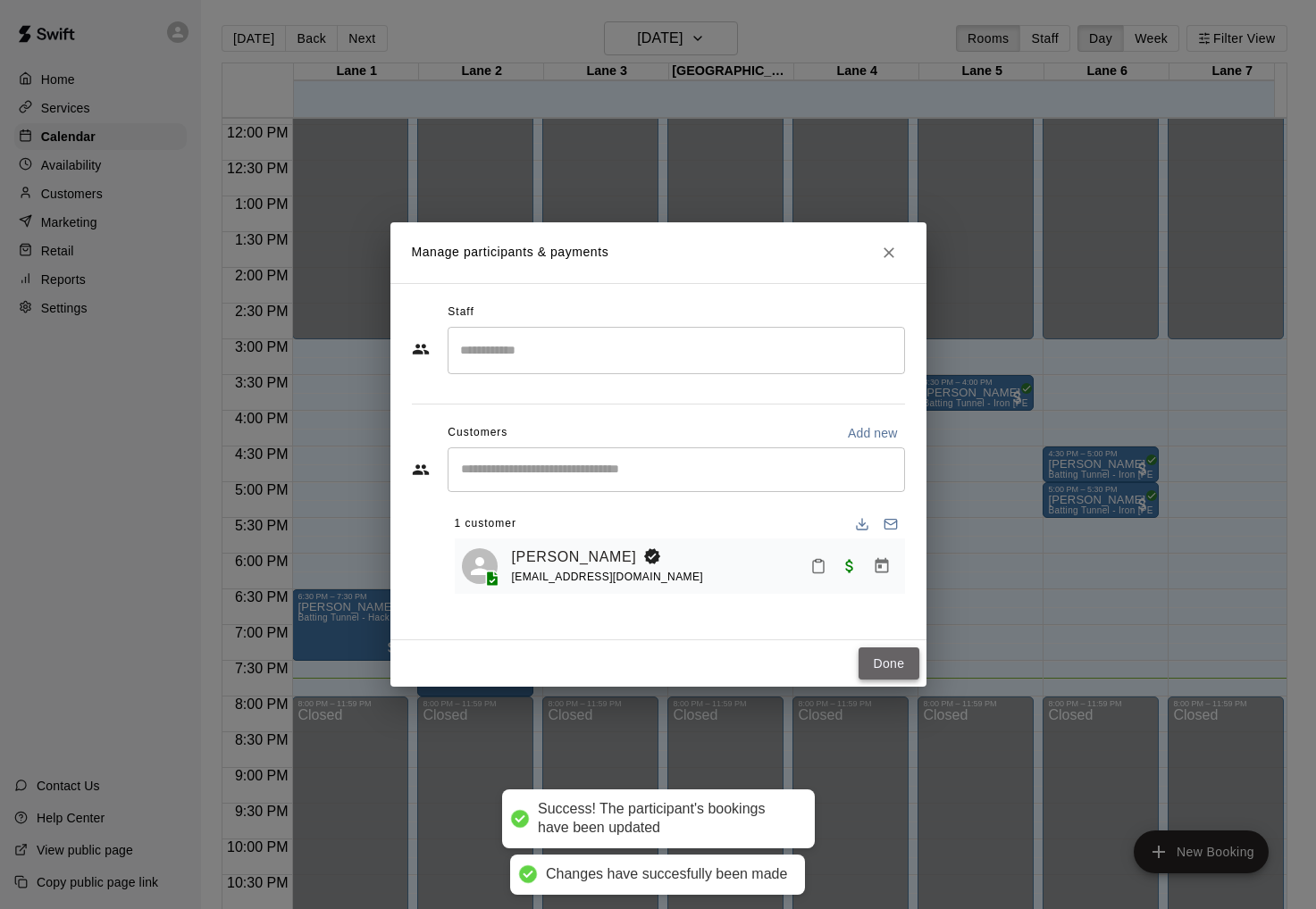
click at [872, 665] on button "Done" at bounding box center [888, 665] width 60 height 33
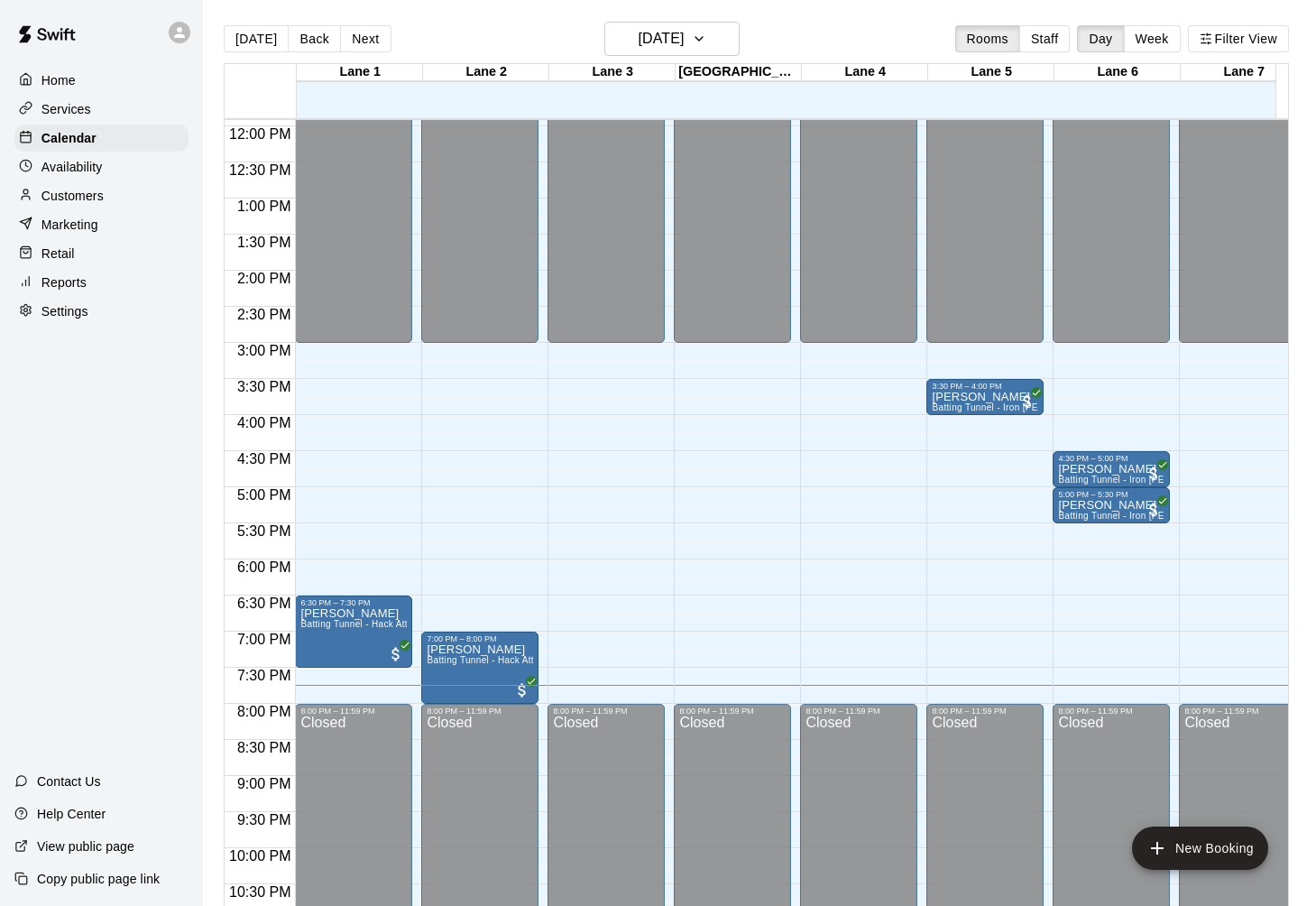
click at [107, 524] on div "Home Services Calendar Availability Customers Marketing Retail Reports Settings…" at bounding box center [101, 453] width 203 height 906
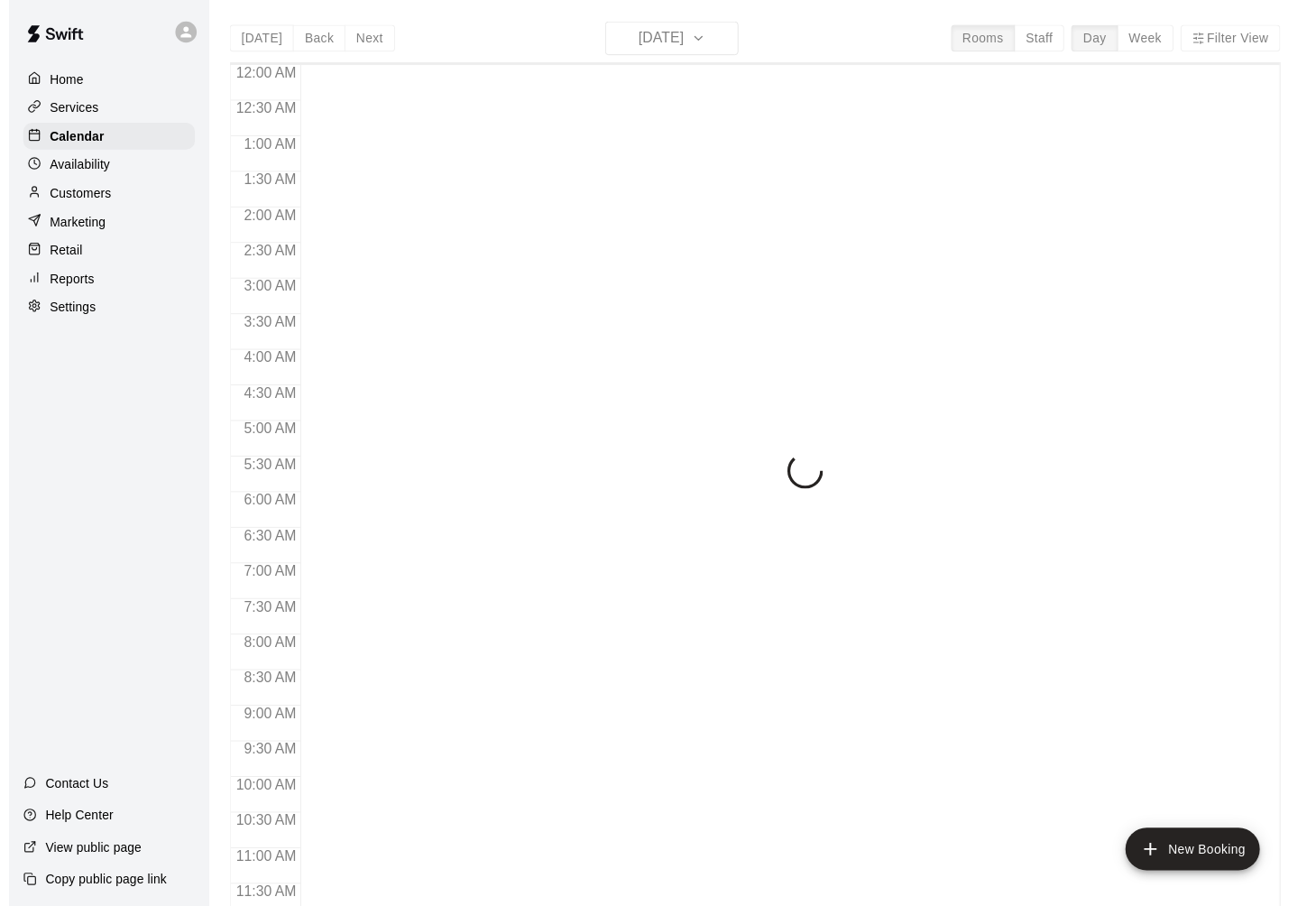
scroll to position [859, 0]
